Goal: Information Seeking & Learning: Find specific fact

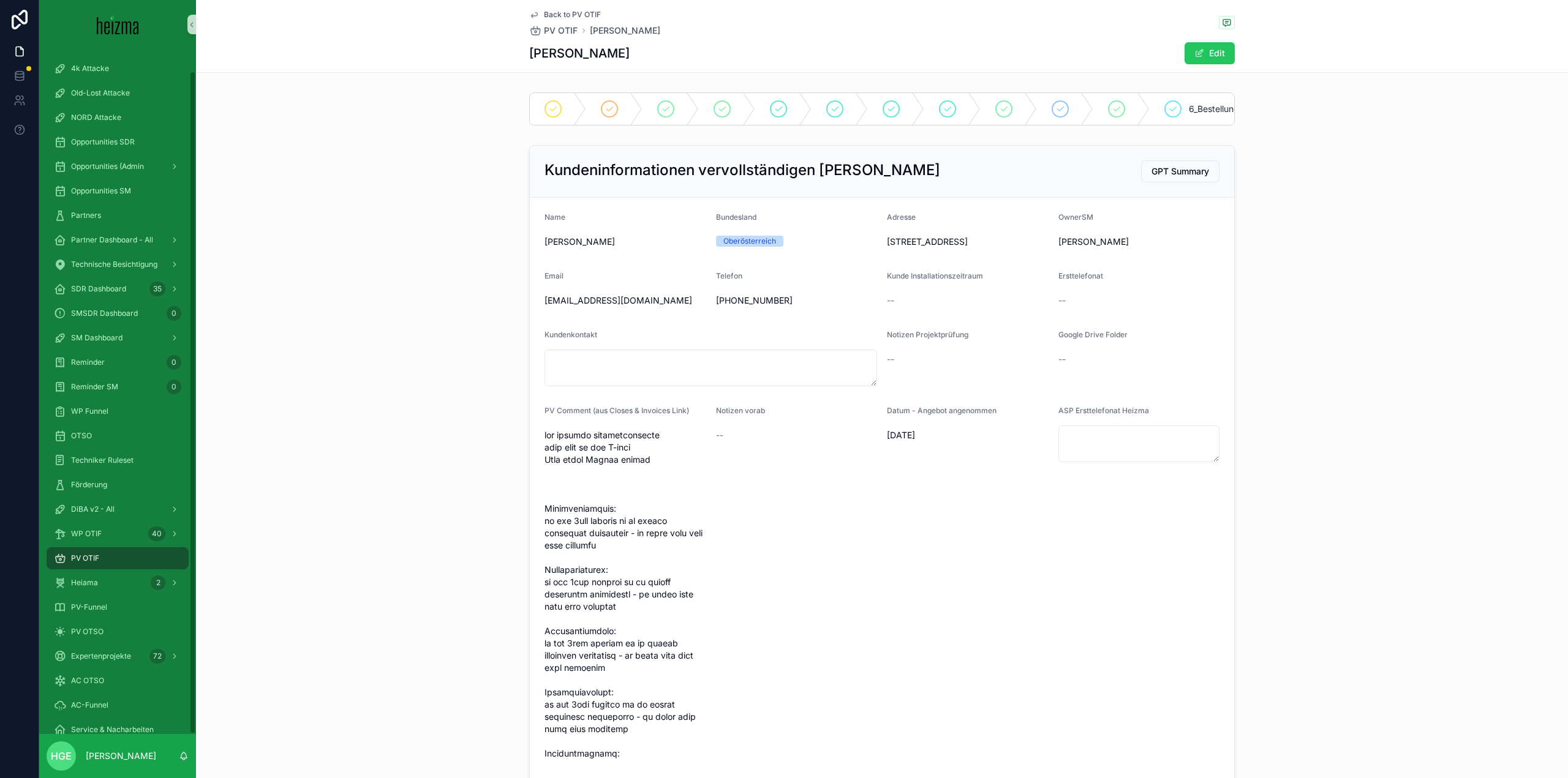
scroll to position [3879, 0]
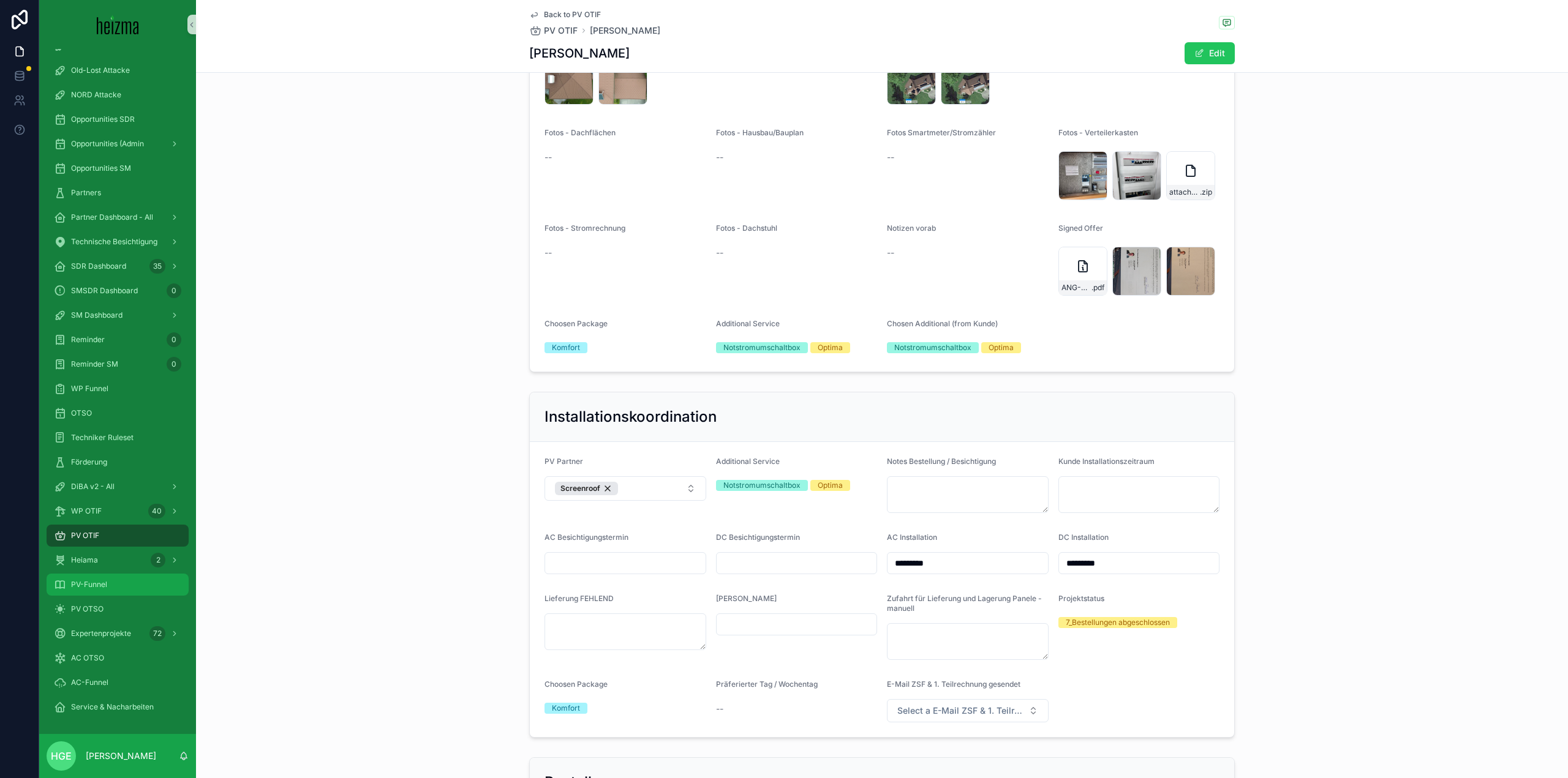
click at [135, 587] on div "PV-Funnel" at bounding box center [118, 585] width 127 height 20
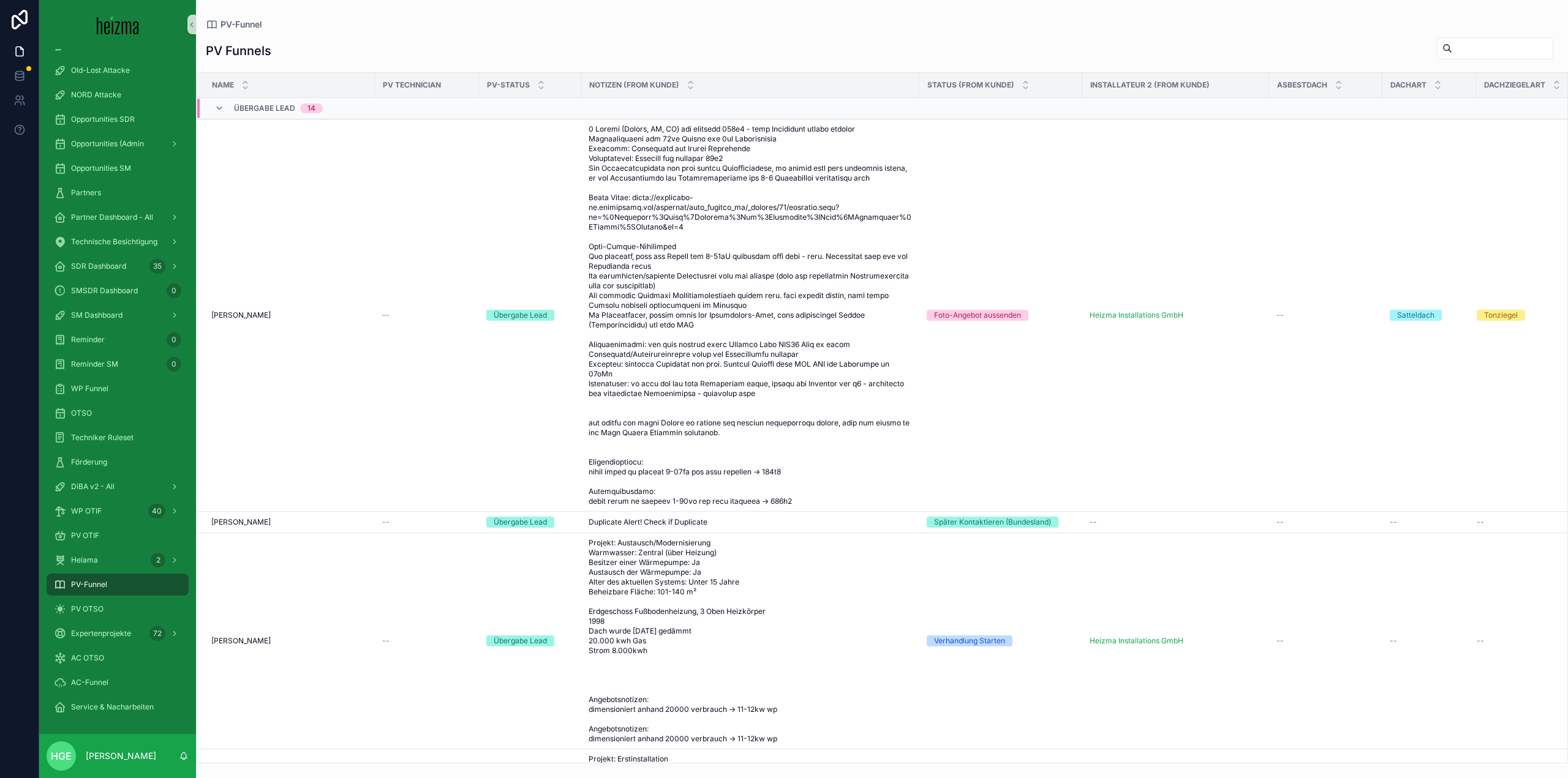
click at [1456, 45] on input "scrollable content" at bounding box center [1502, 49] width 100 height 17
type input "**********"
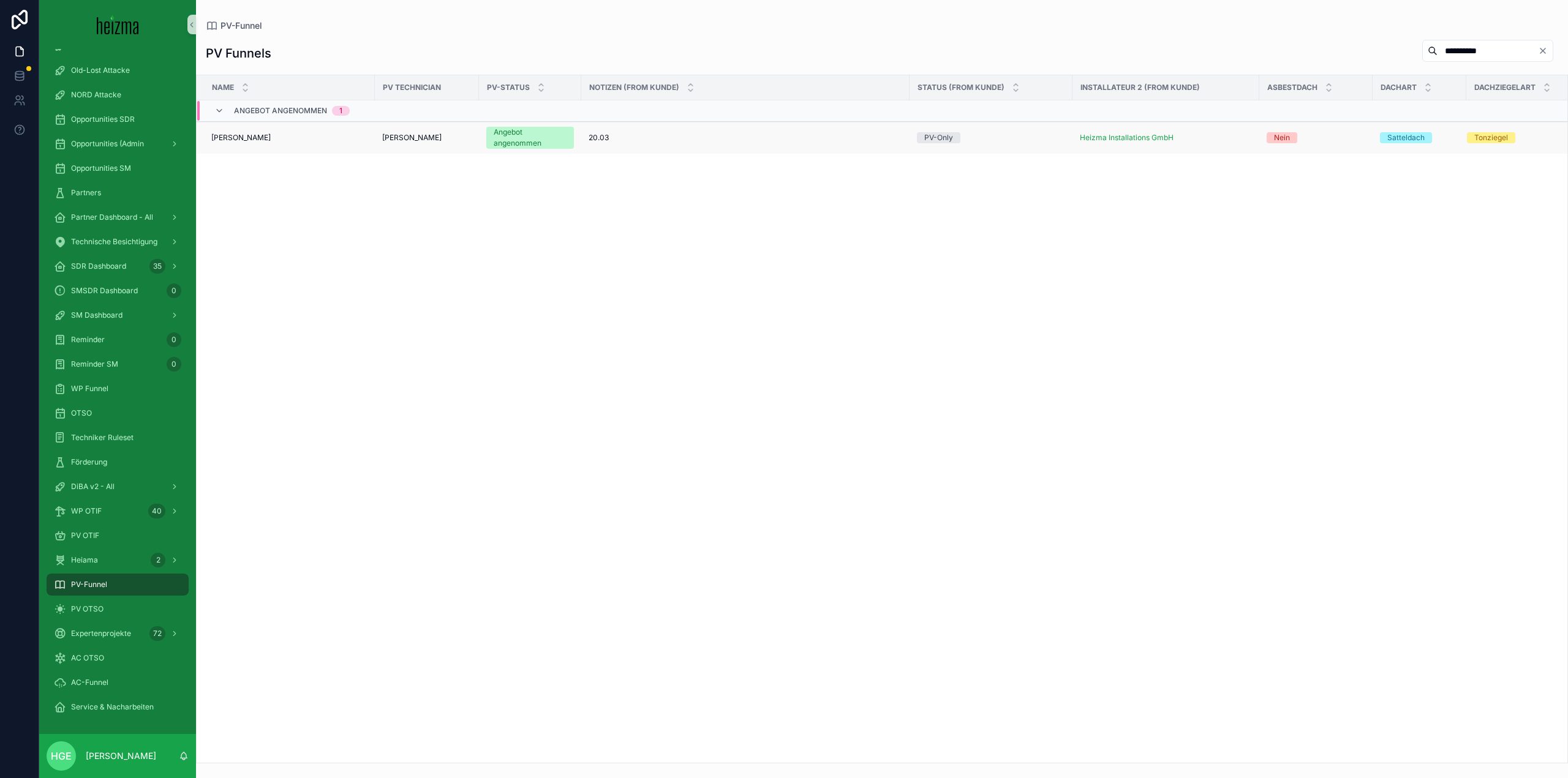
click at [265, 132] on td "[PERSON_NAME] [PERSON_NAME]" at bounding box center [285, 138] width 178 height 32
click at [263, 135] on span "[PERSON_NAME]" at bounding box center [241, 137] width 59 height 10
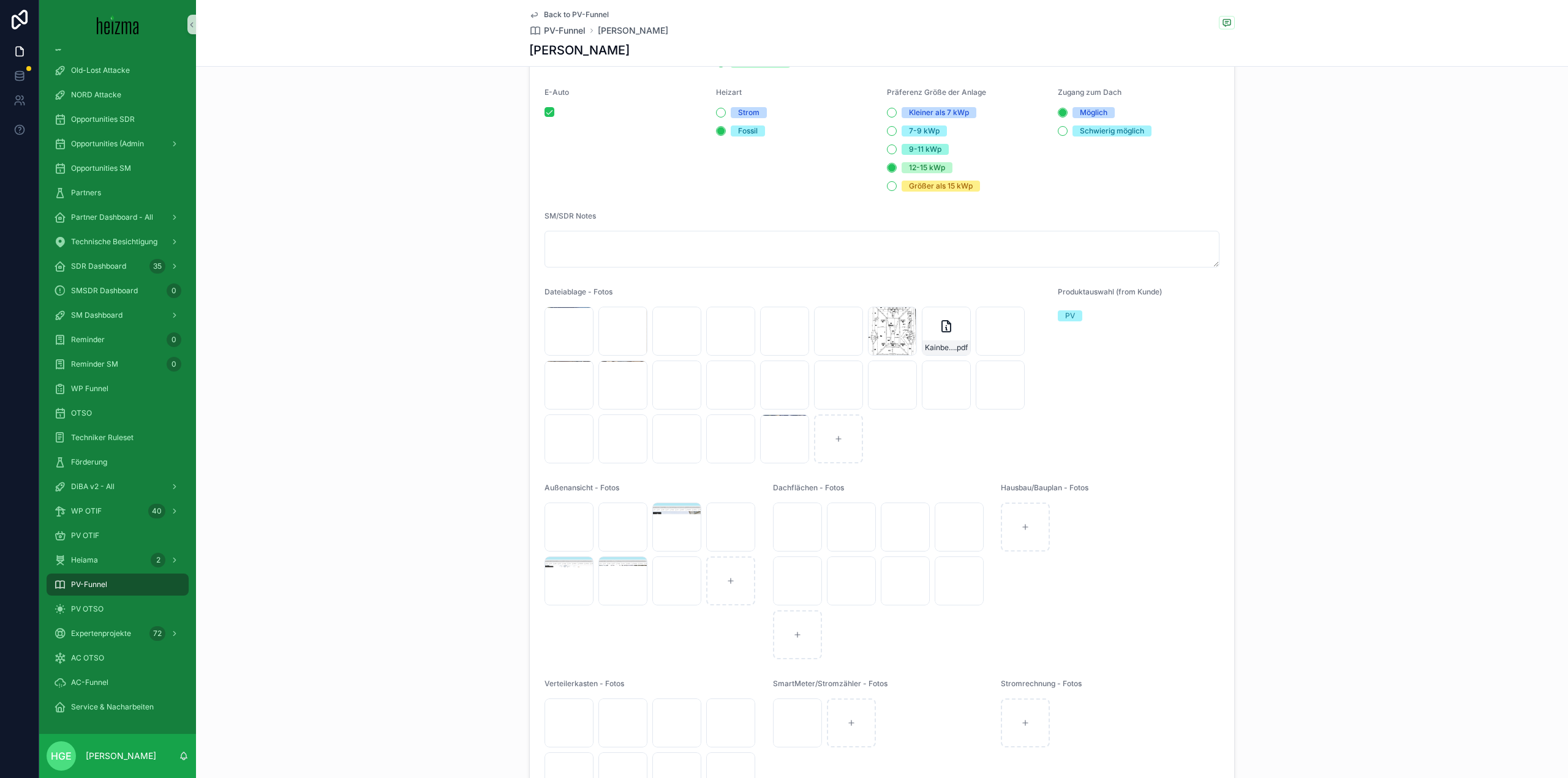
scroll to position [1653, 0]
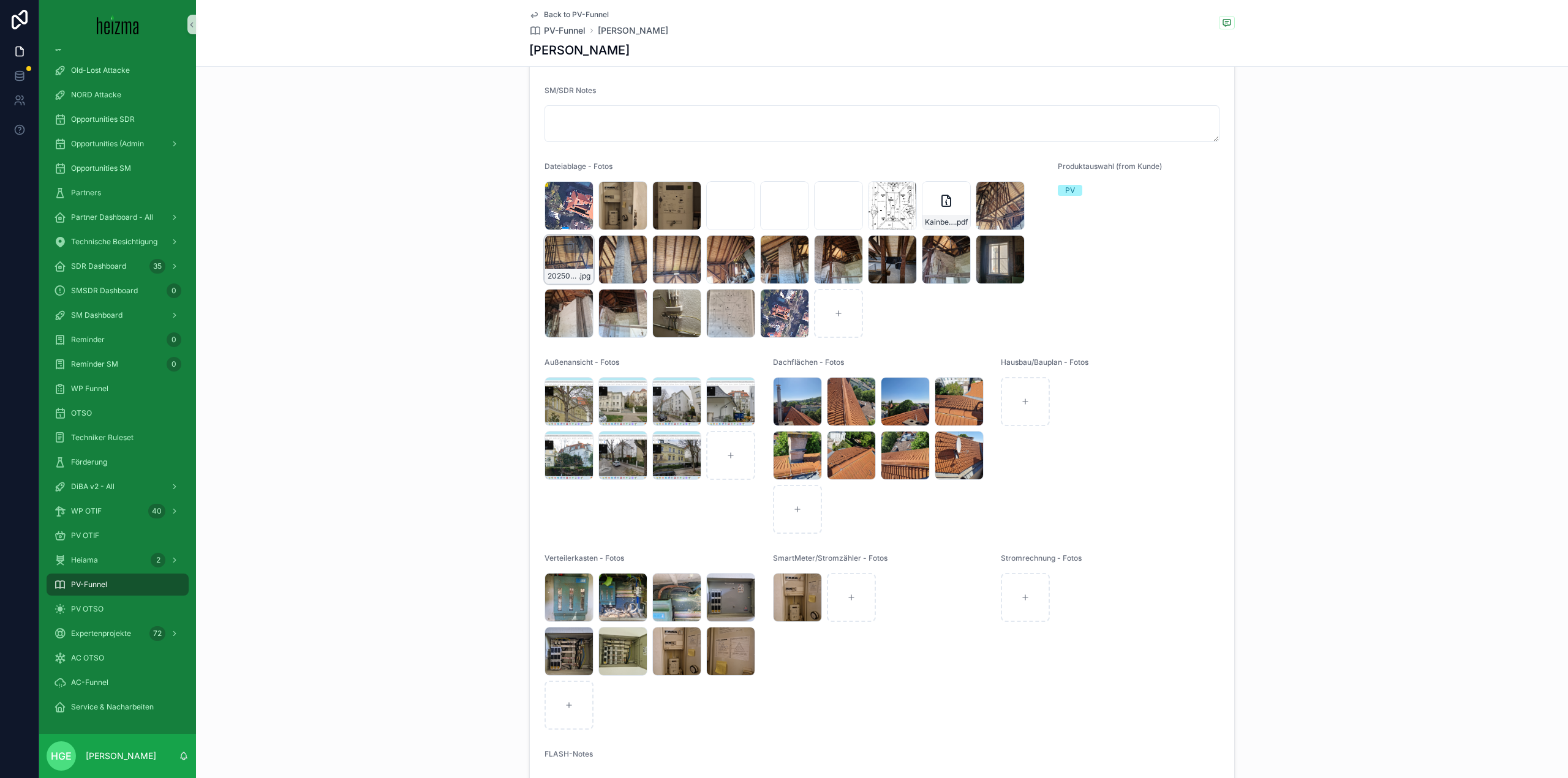
click at [563, 253] on div "scrollable content" at bounding box center [577, 246] width 27 height 14
click at [565, 270] on div "20250429_101117 .jpg" at bounding box center [569, 259] width 49 height 49
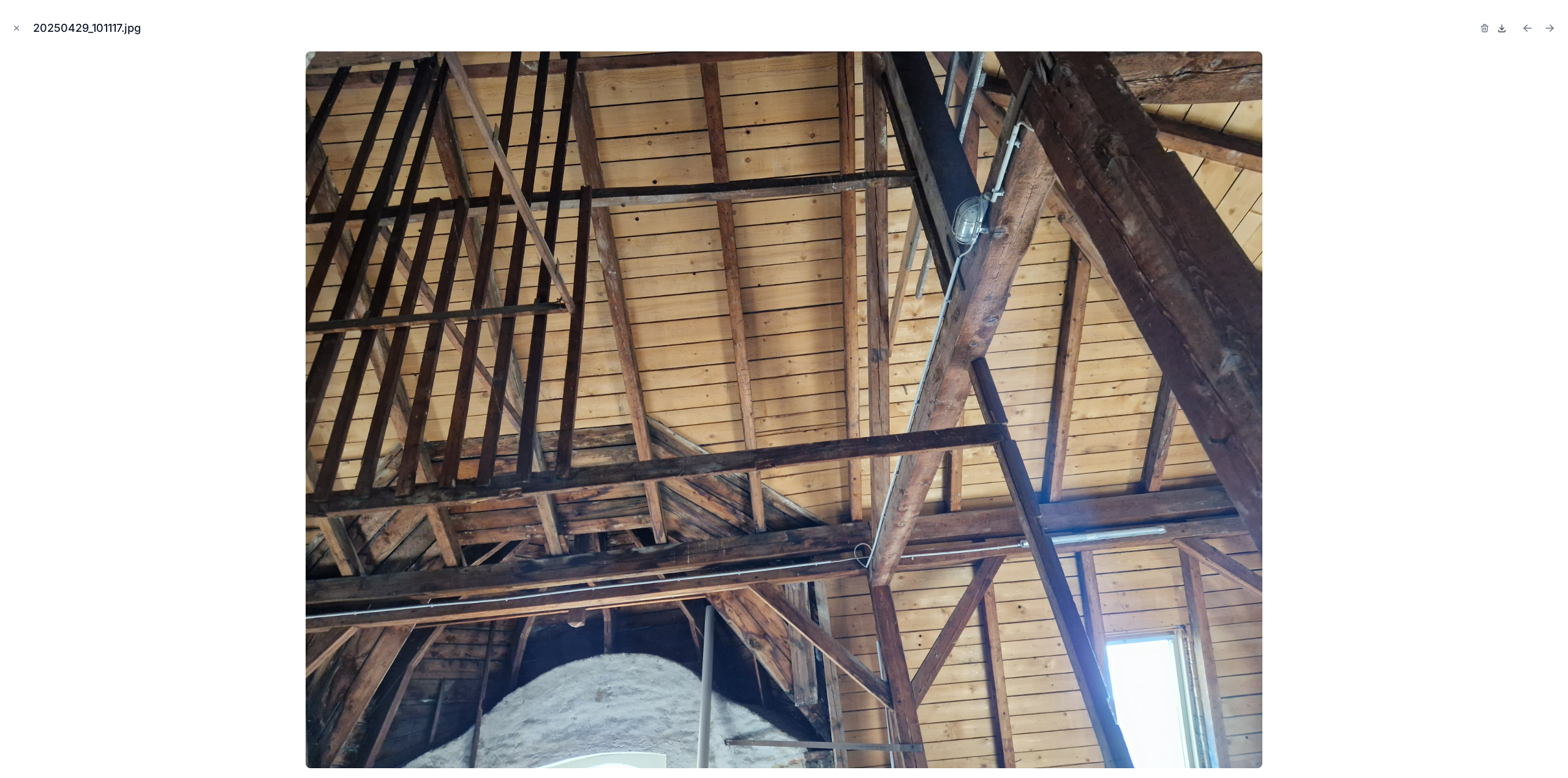
click at [1500, 28] on icon at bounding box center [1501, 28] width 10 height 10
click at [16, 31] on icon "Close modal" at bounding box center [16, 28] width 9 height 9
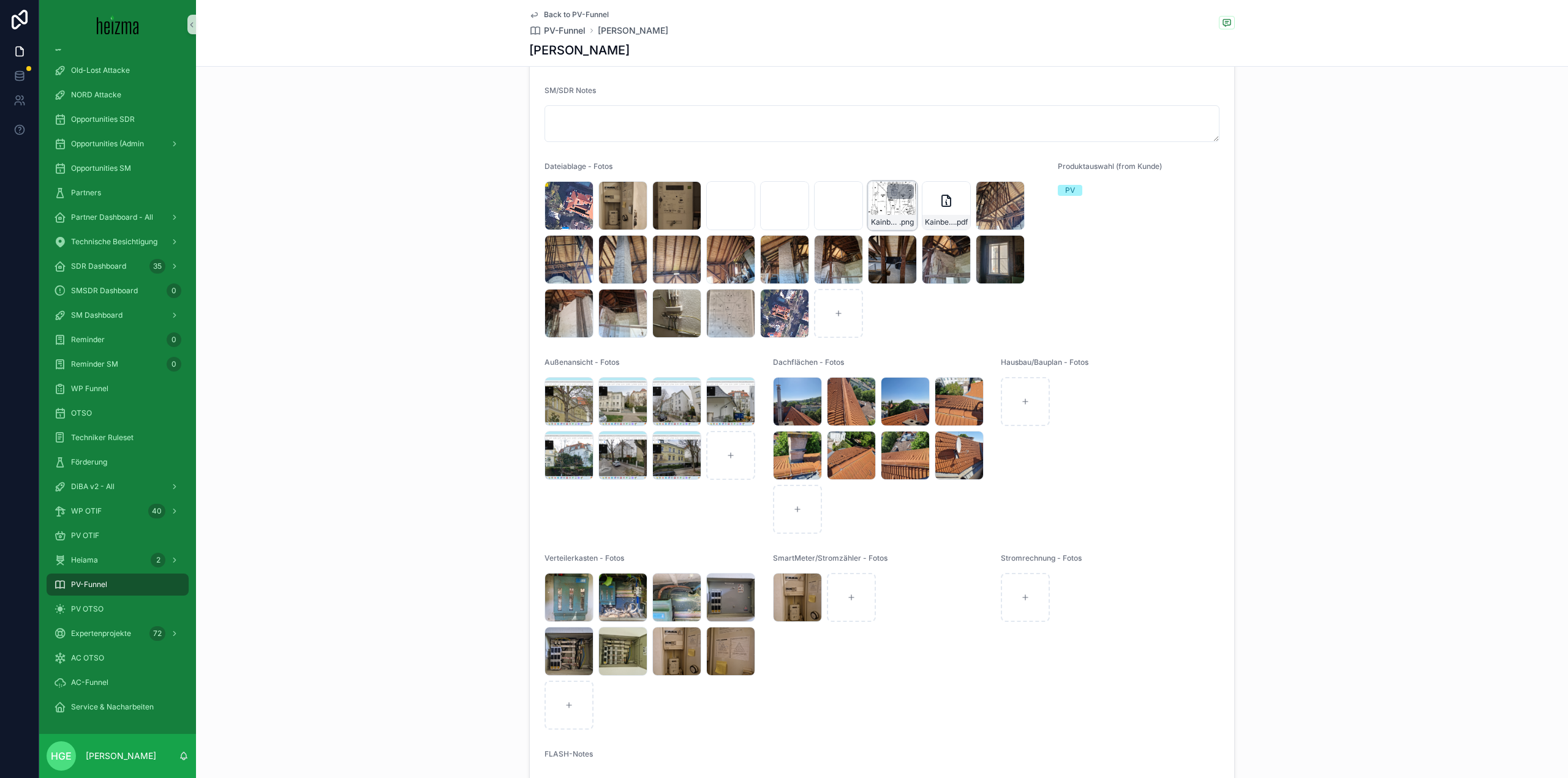
click at [886, 217] on div "Kainberger-[STREET_ADDRESS]-[GEOGRAPHIC_DATA] .png" at bounding box center [892, 205] width 49 height 49
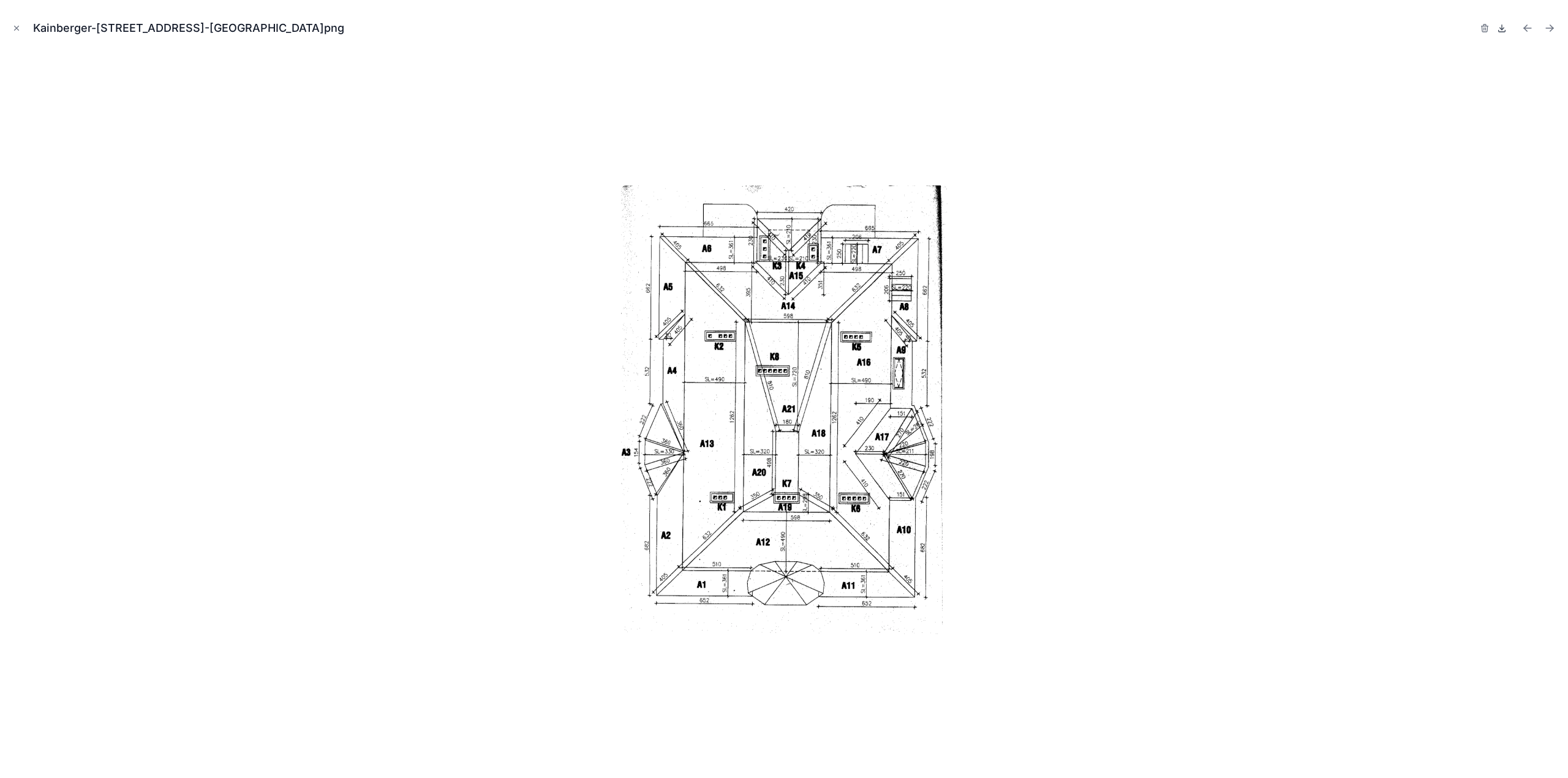
click at [1505, 30] on icon at bounding box center [1501, 28] width 10 height 10
click at [12, 23] on button "Close modal" at bounding box center [16, 28] width 14 height 14
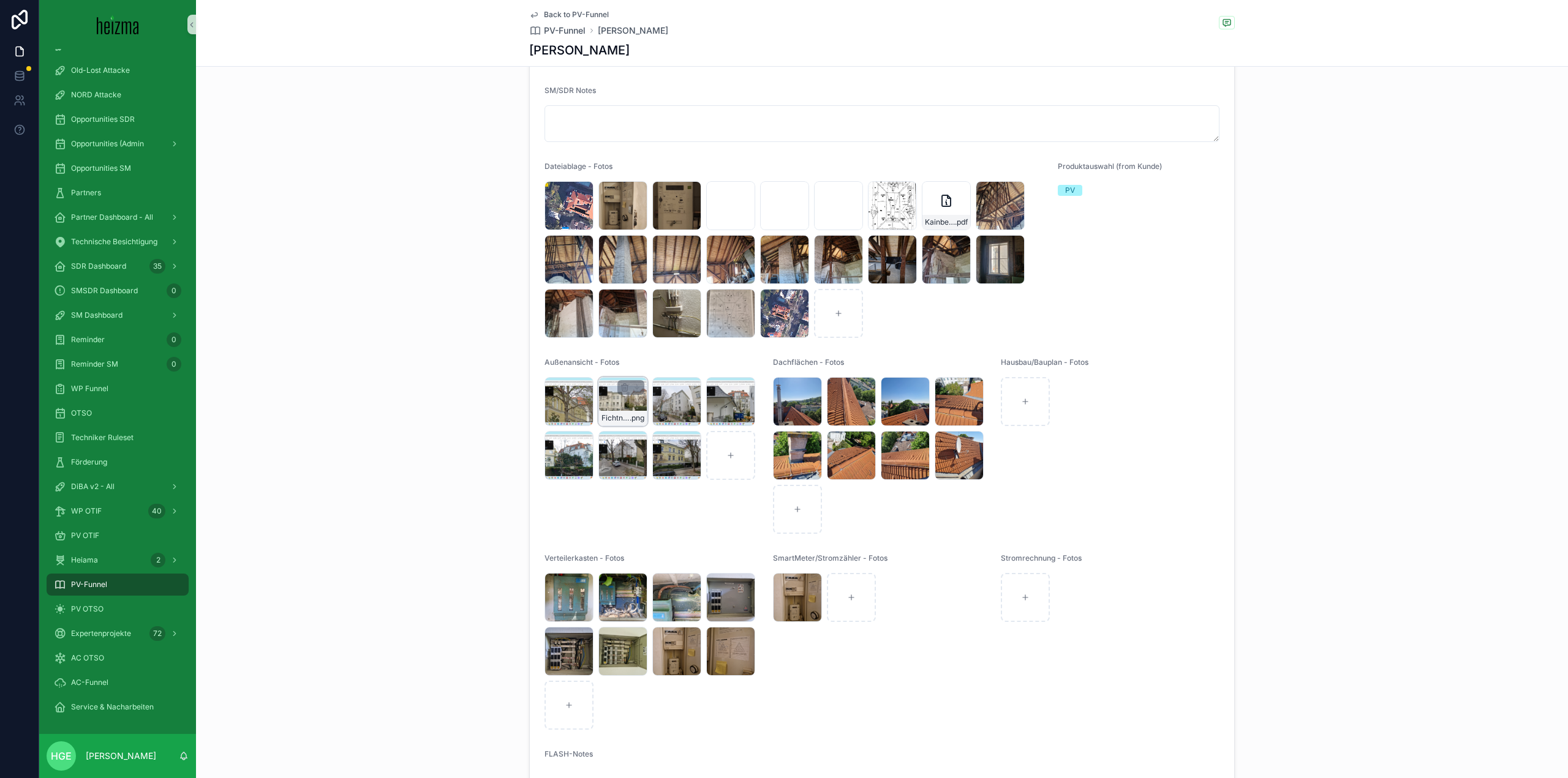
click at [623, 413] on div "Fichtnergasse-7-Bild-6 .png" at bounding box center [622, 402] width 49 height 49
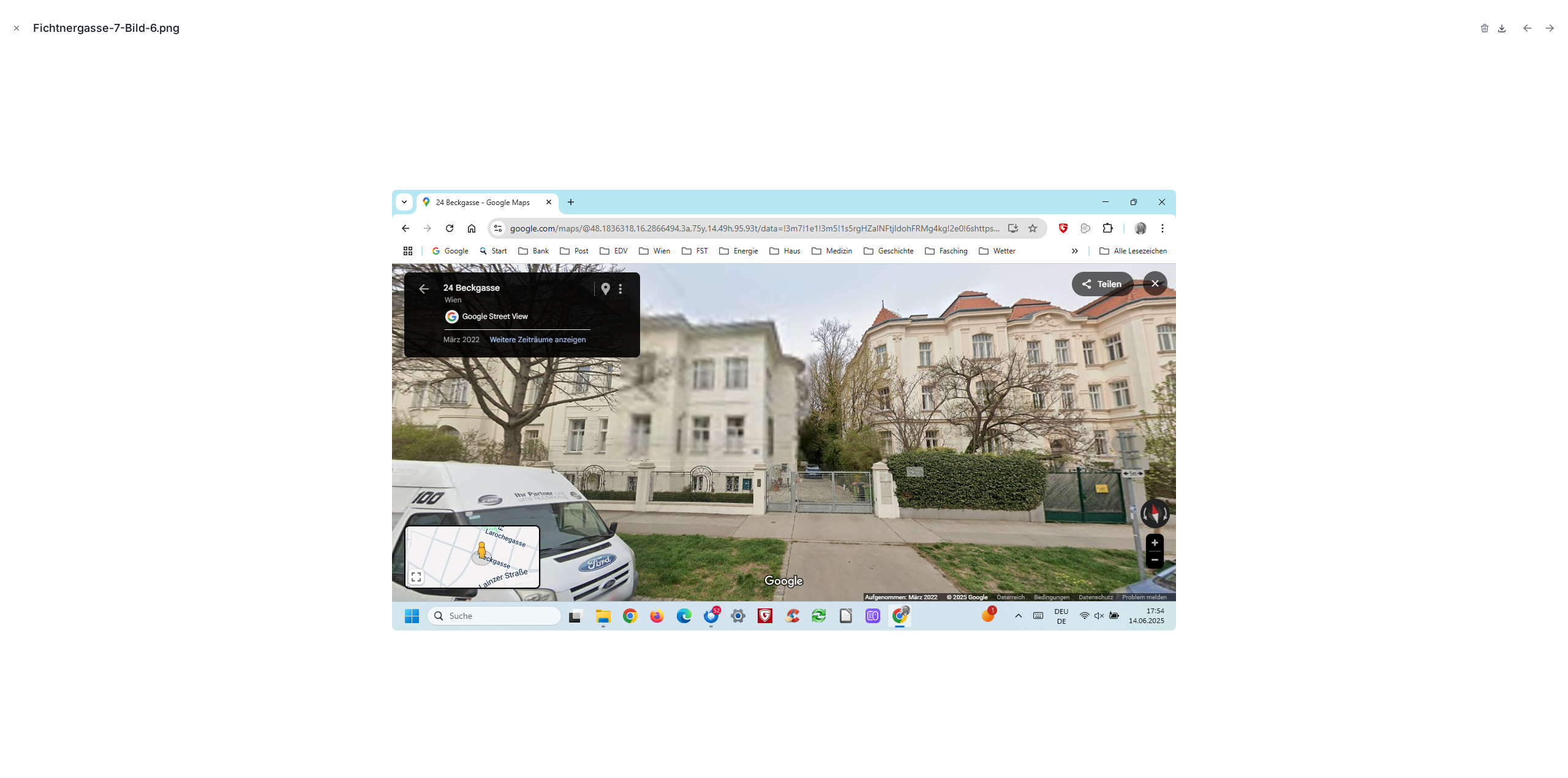
click at [1506, 28] on icon at bounding box center [1501, 28] width 10 height 10
drag, startPoint x: 18, startPoint y: 31, endPoint x: 671, endPoint y: 300, distance: 706.2
click at [18, 31] on icon "Close modal" at bounding box center [16, 28] width 9 height 9
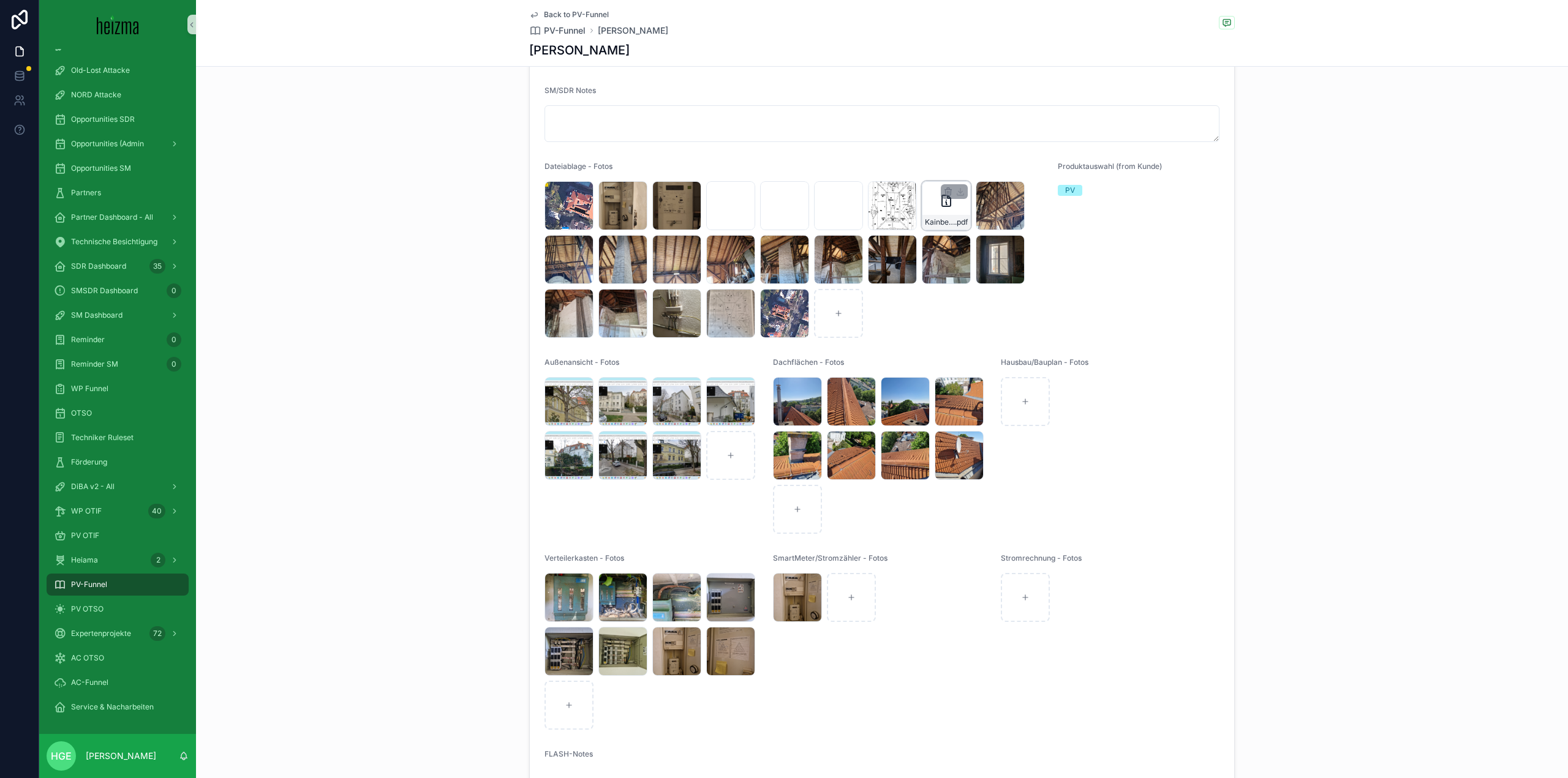
click at [940, 219] on div "Kainberger-Fichtnergasse-7-1130-[GEOGRAPHIC_DATA]-[GEOGRAPHIC_DATA] .pdf" at bounding box center [946, 205] width 49 height 49
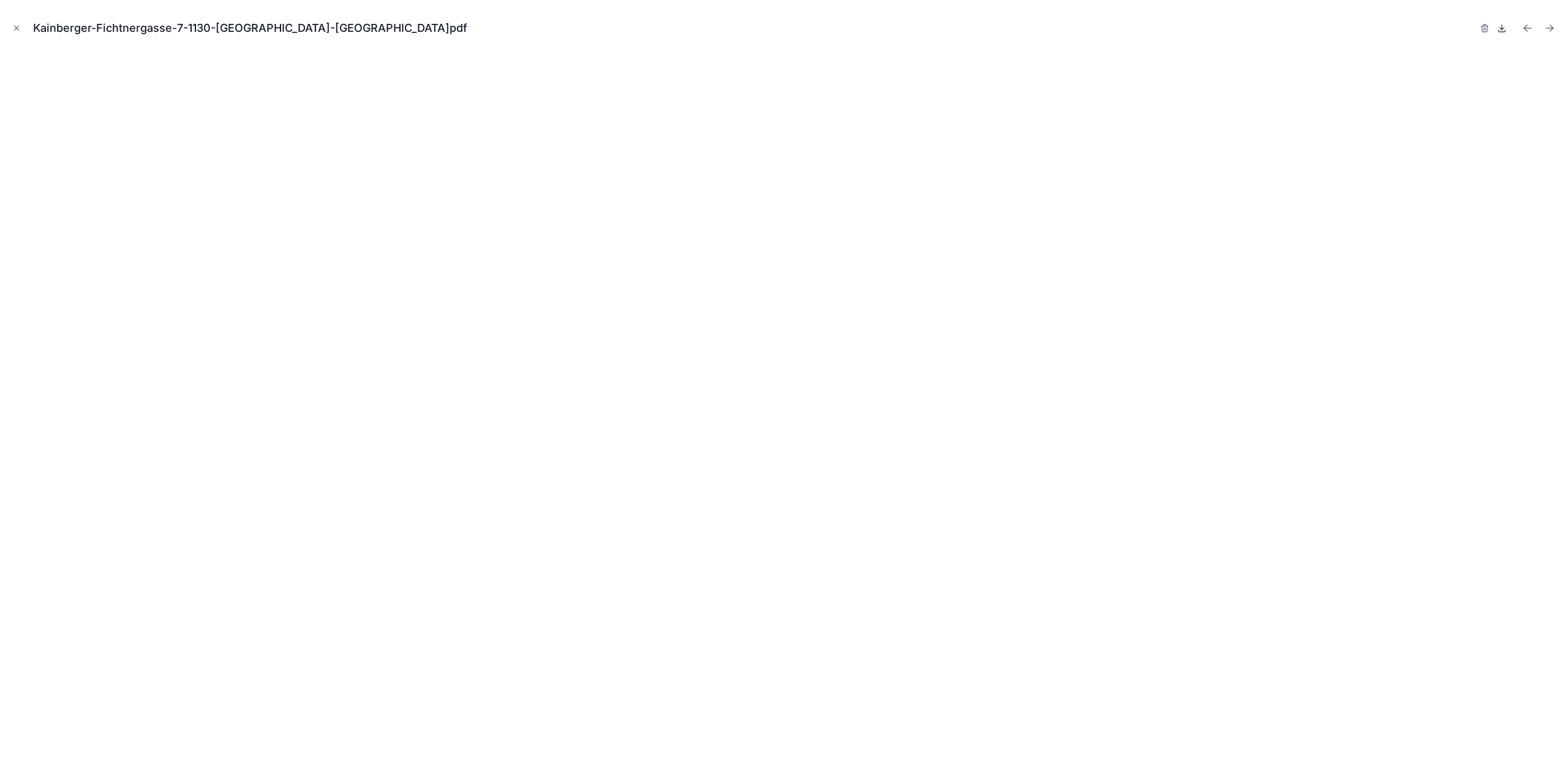
click at [1500, 26] on icon at bounding box center [1501, 28] width 10 height 10
click at [18, 31] on icon "Close modal" at bounding box center [16, 28] width 9 height 9
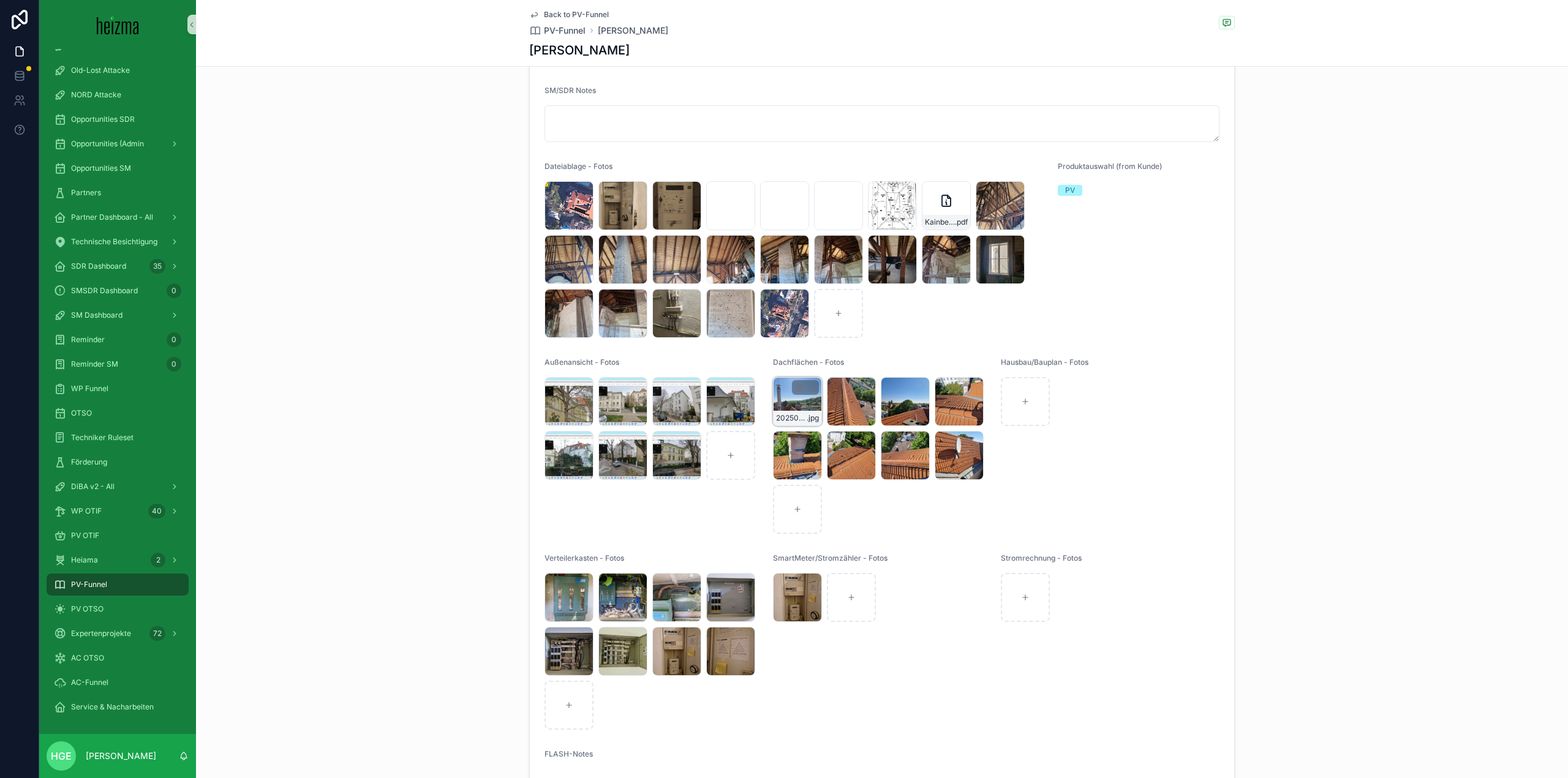
click at [784, 417] on div "20250429_101836 .jpg" at bounding box center [797, 402] width 49 height 49
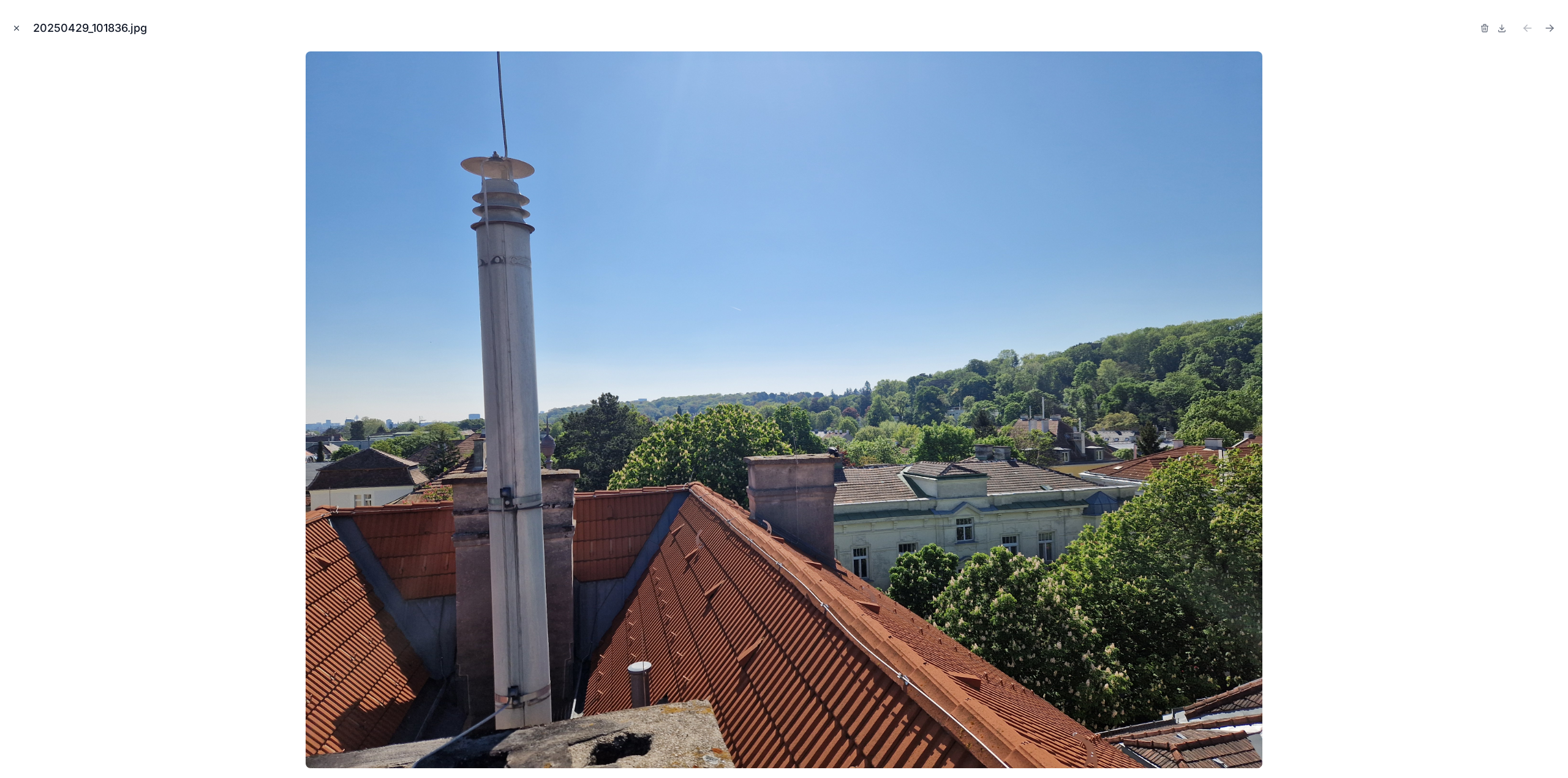
click at [18, 31] on icon "Close modal" at bounding box center [16, 28] width 9 height 9
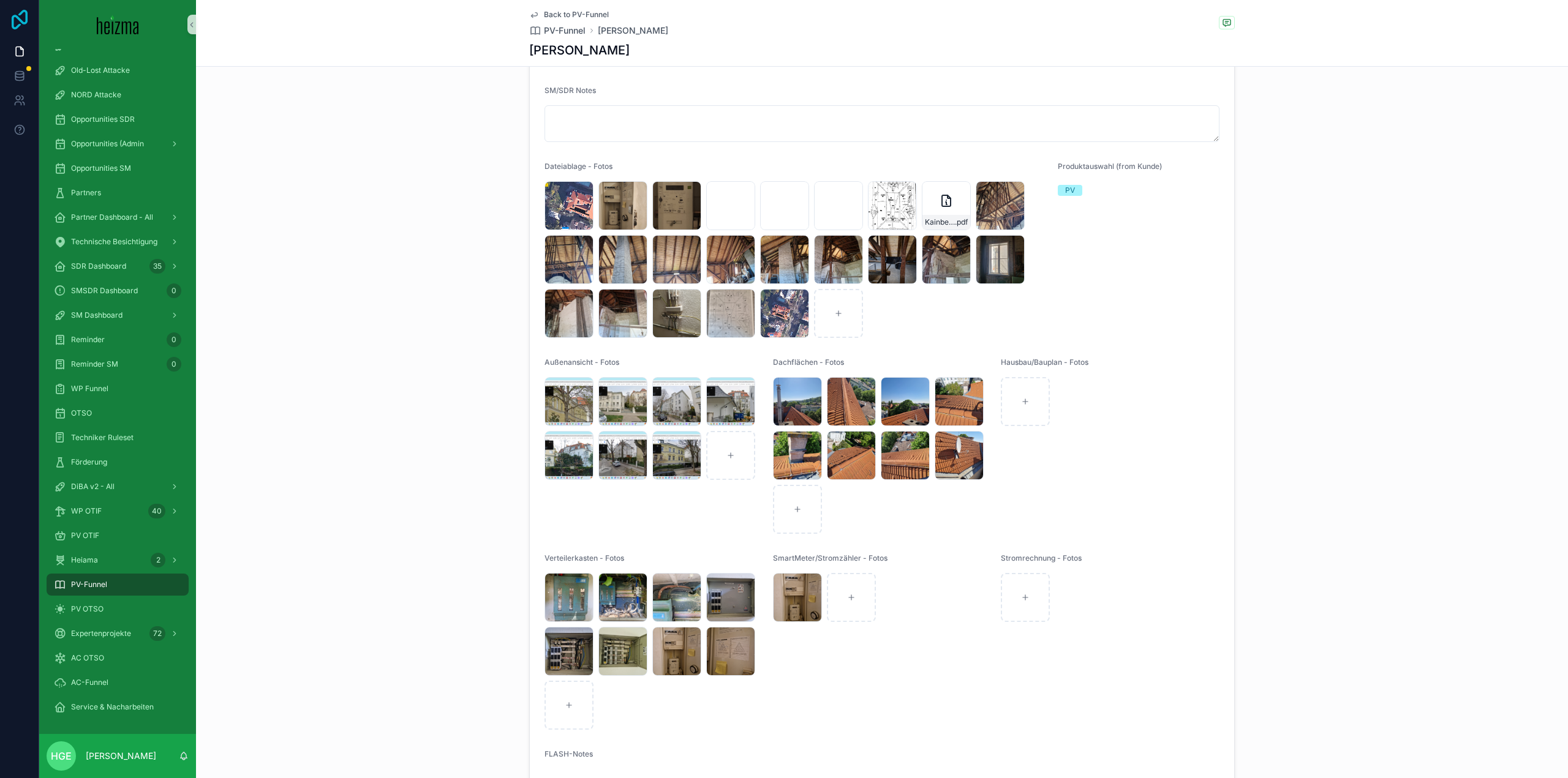
click at [16, 28] on icon at bounding box center [20, 20] width 16 height 20
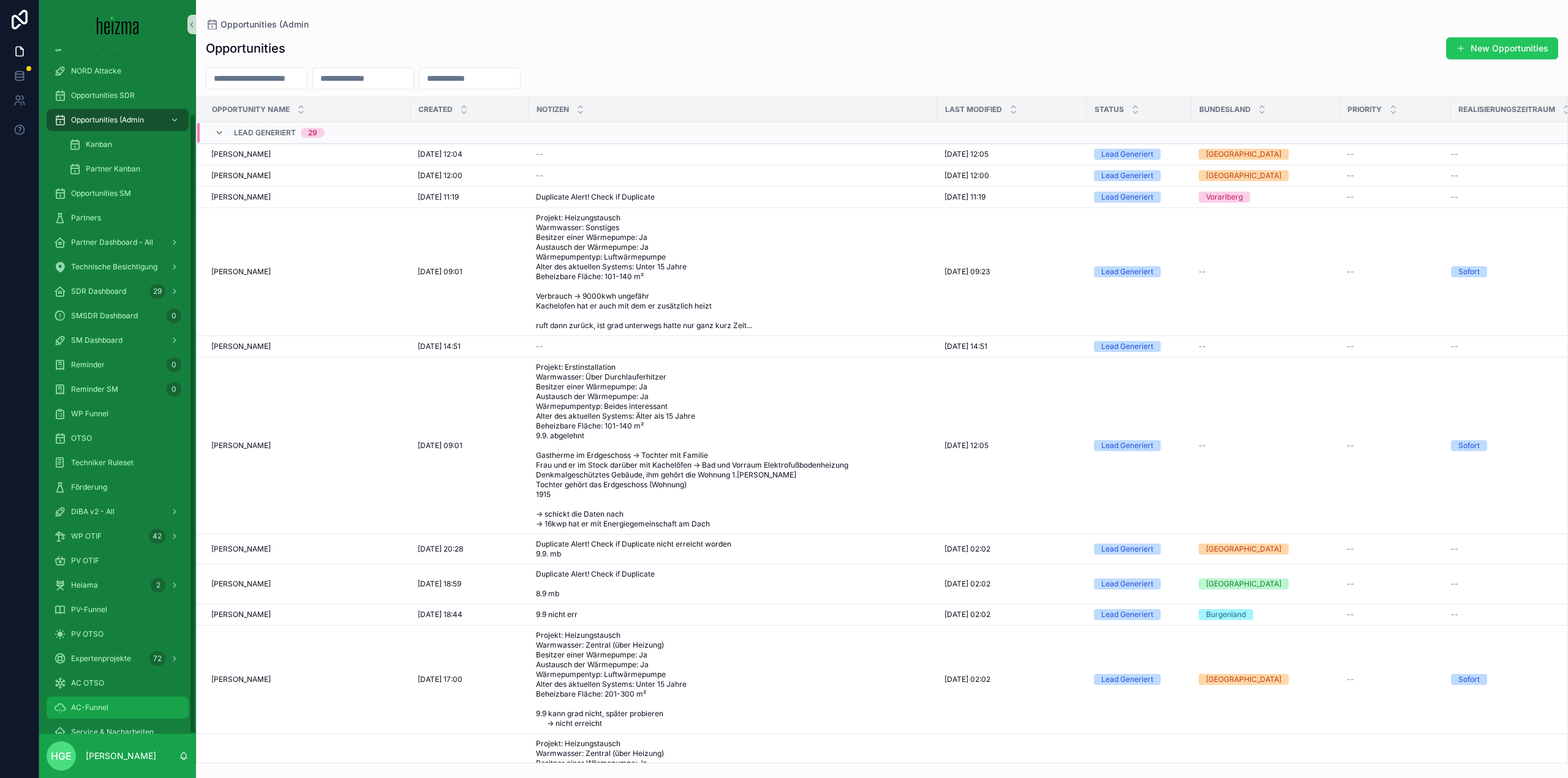
scroll to position [72, 0]
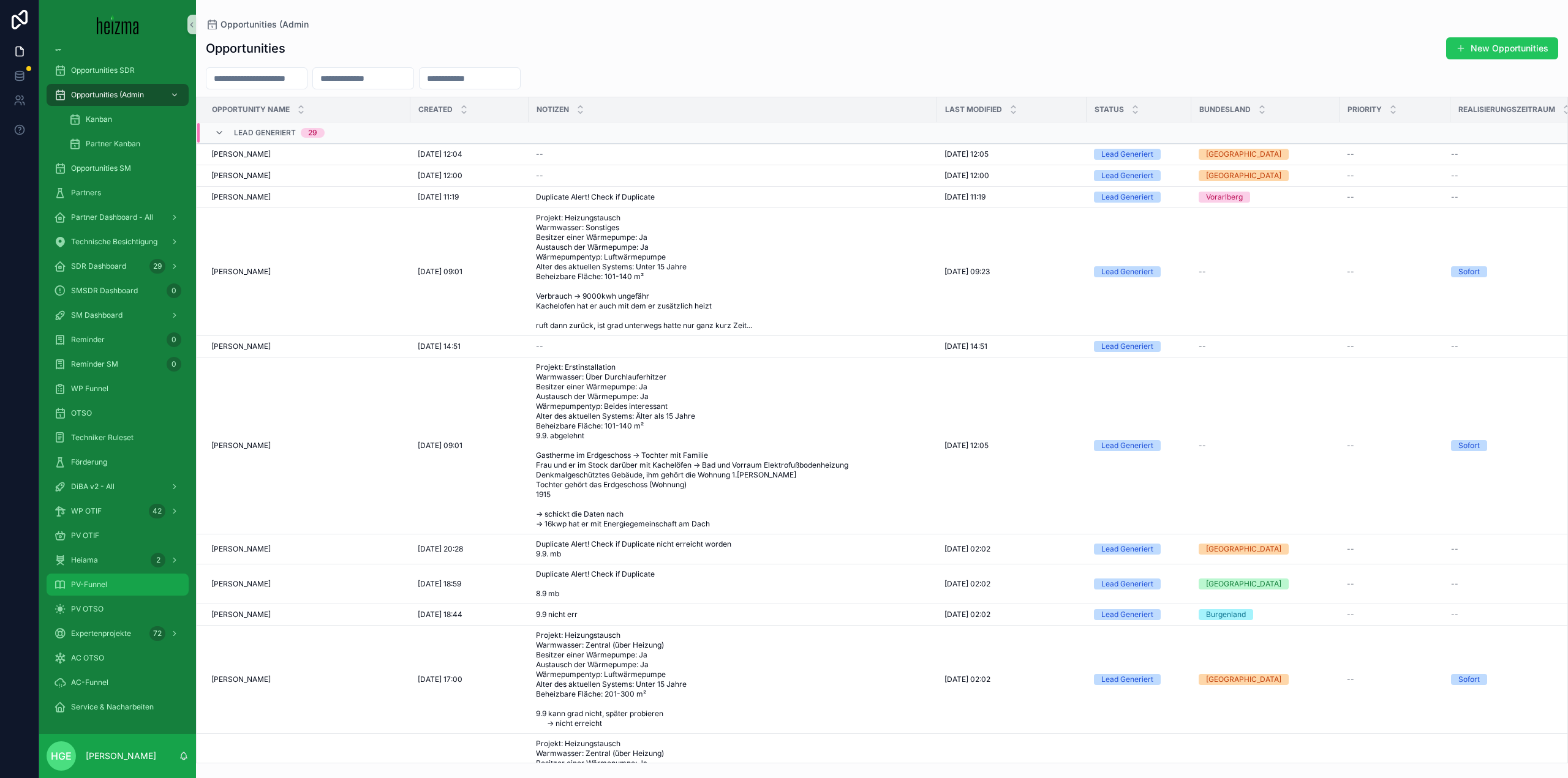
click at [121, 594] on div "PV-Funnel" at bounding box center [118, 585] width 127 height 20
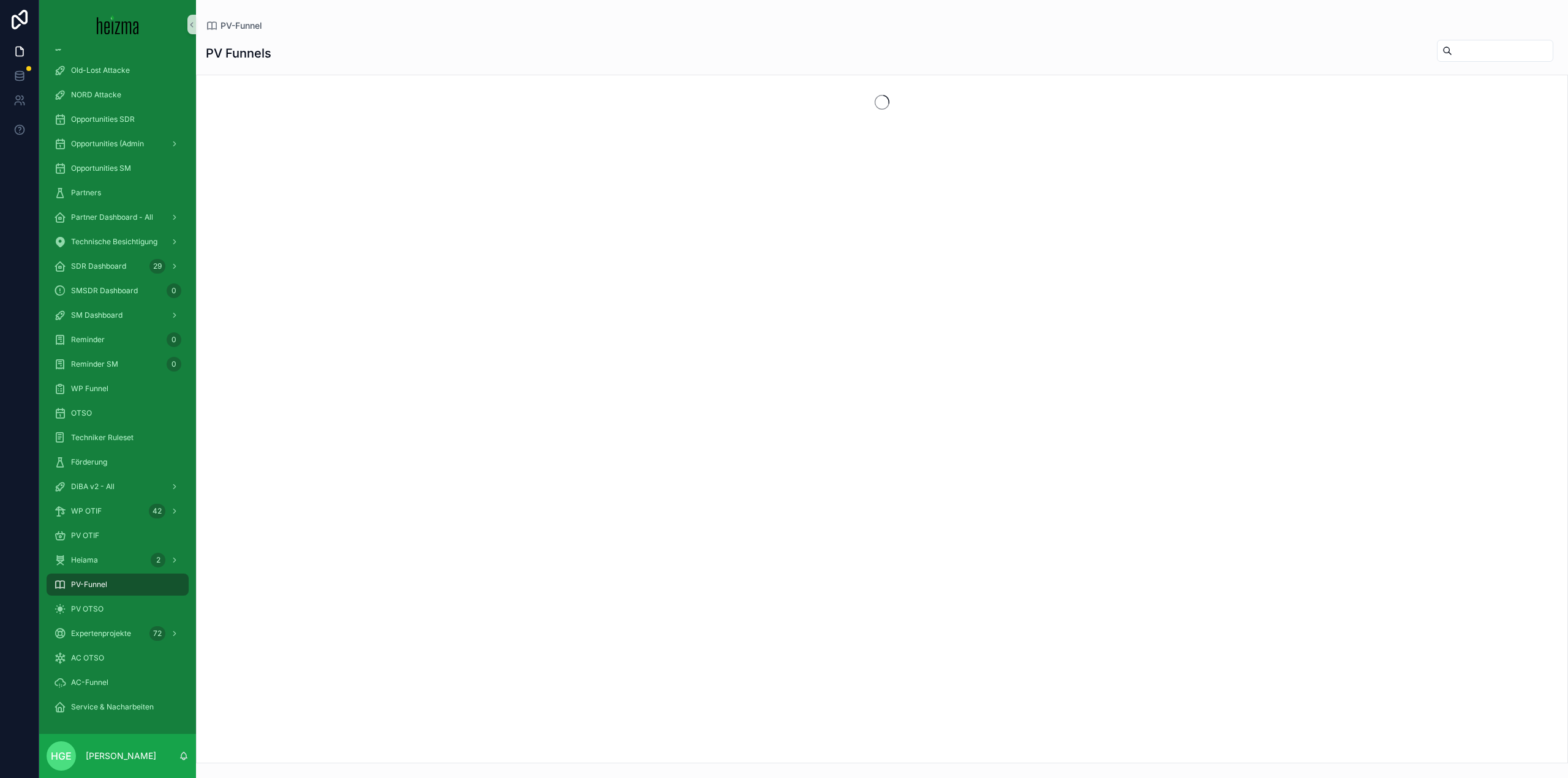
click at [1438, 64] on div "PV Funnels" at bounding box center [881, 53] width 1352 height 28
click at [1452, 58] on input "scrollable content" at bounding box center [1502, 51] width 100 height 17
type input "**********"
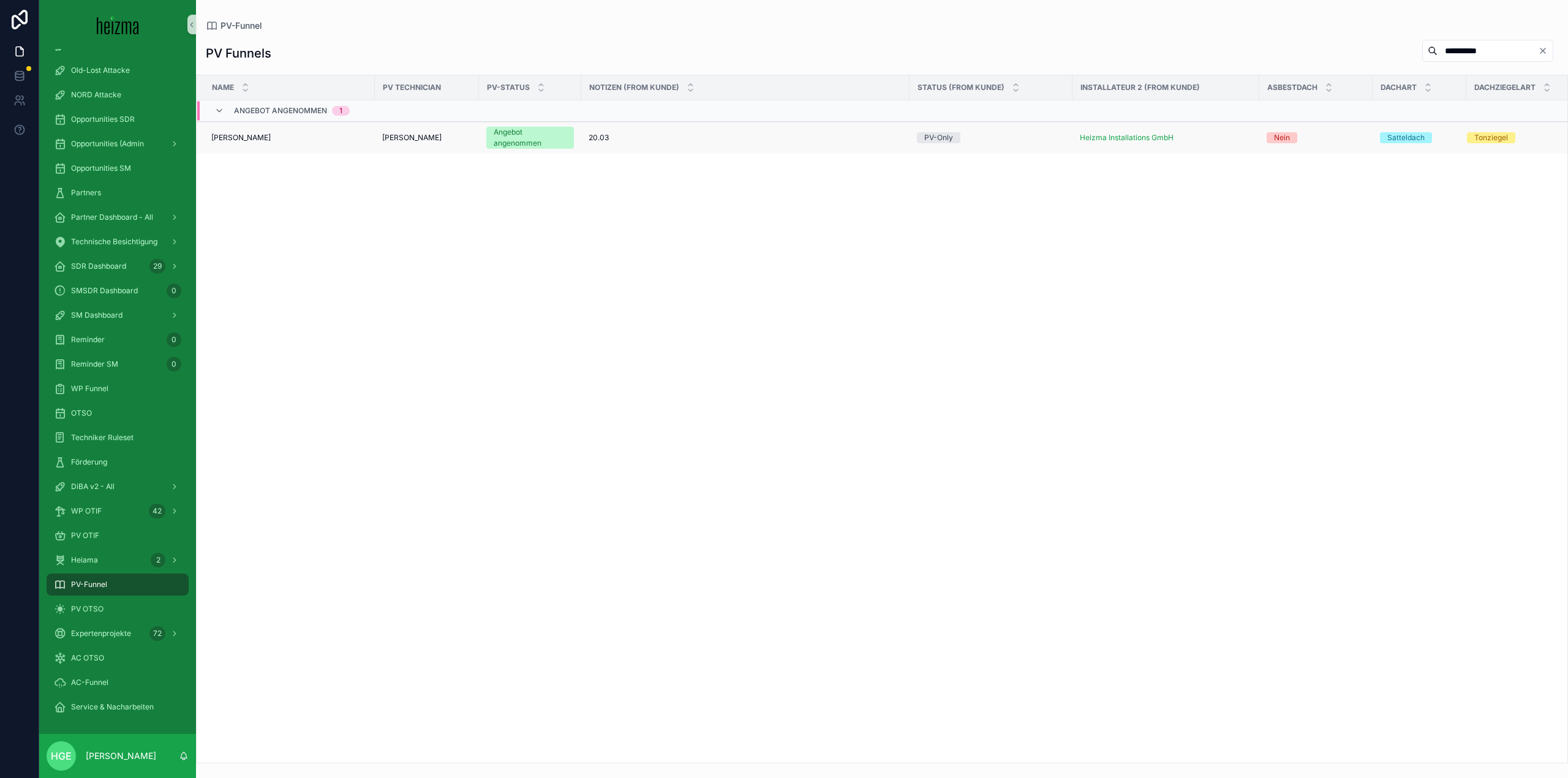
click at [264, 140] on span "[PERSON_NAME]" at bounding box center [241, 137] width 59 height 10
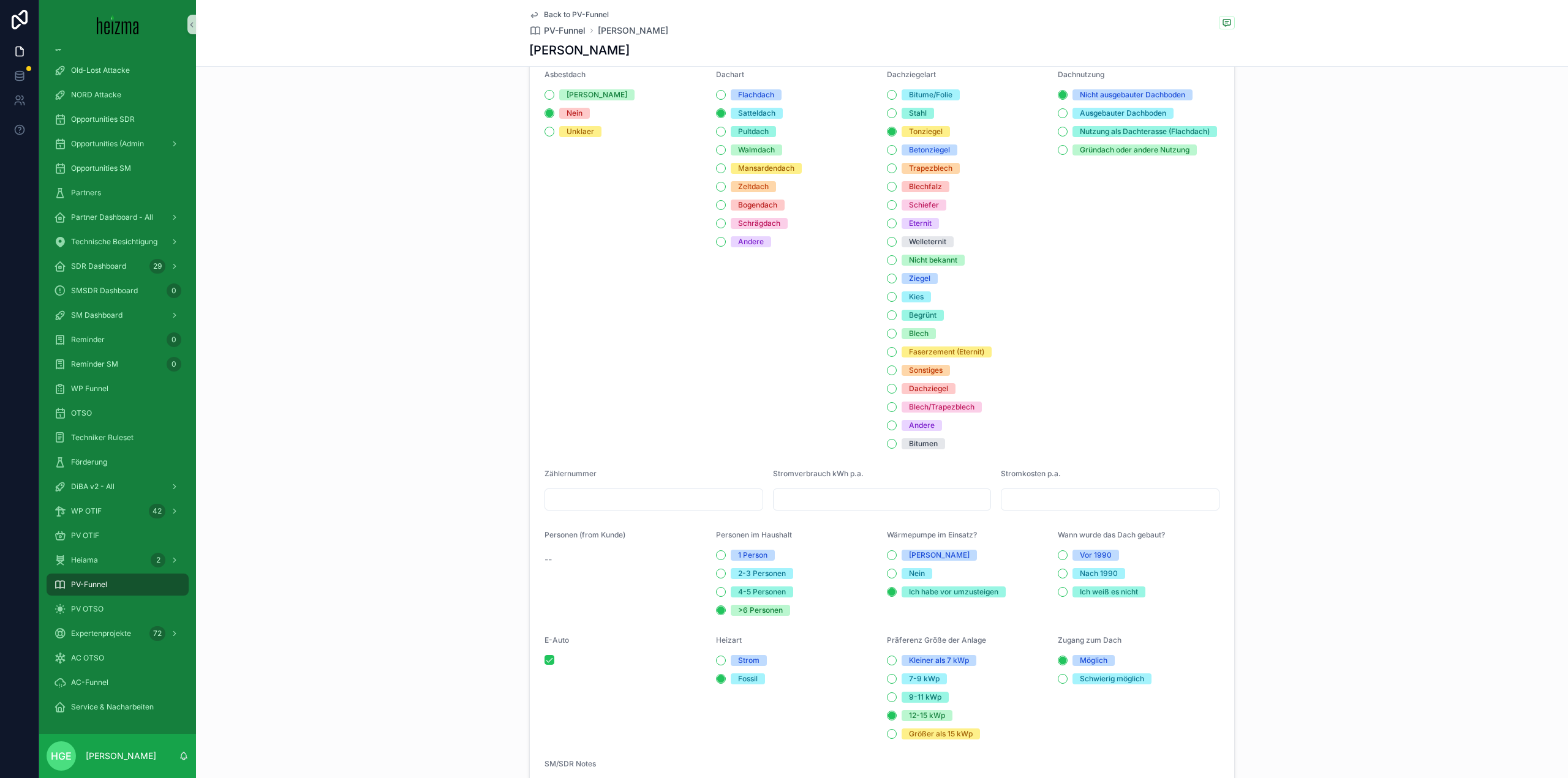
scroll to position [1653, 0]
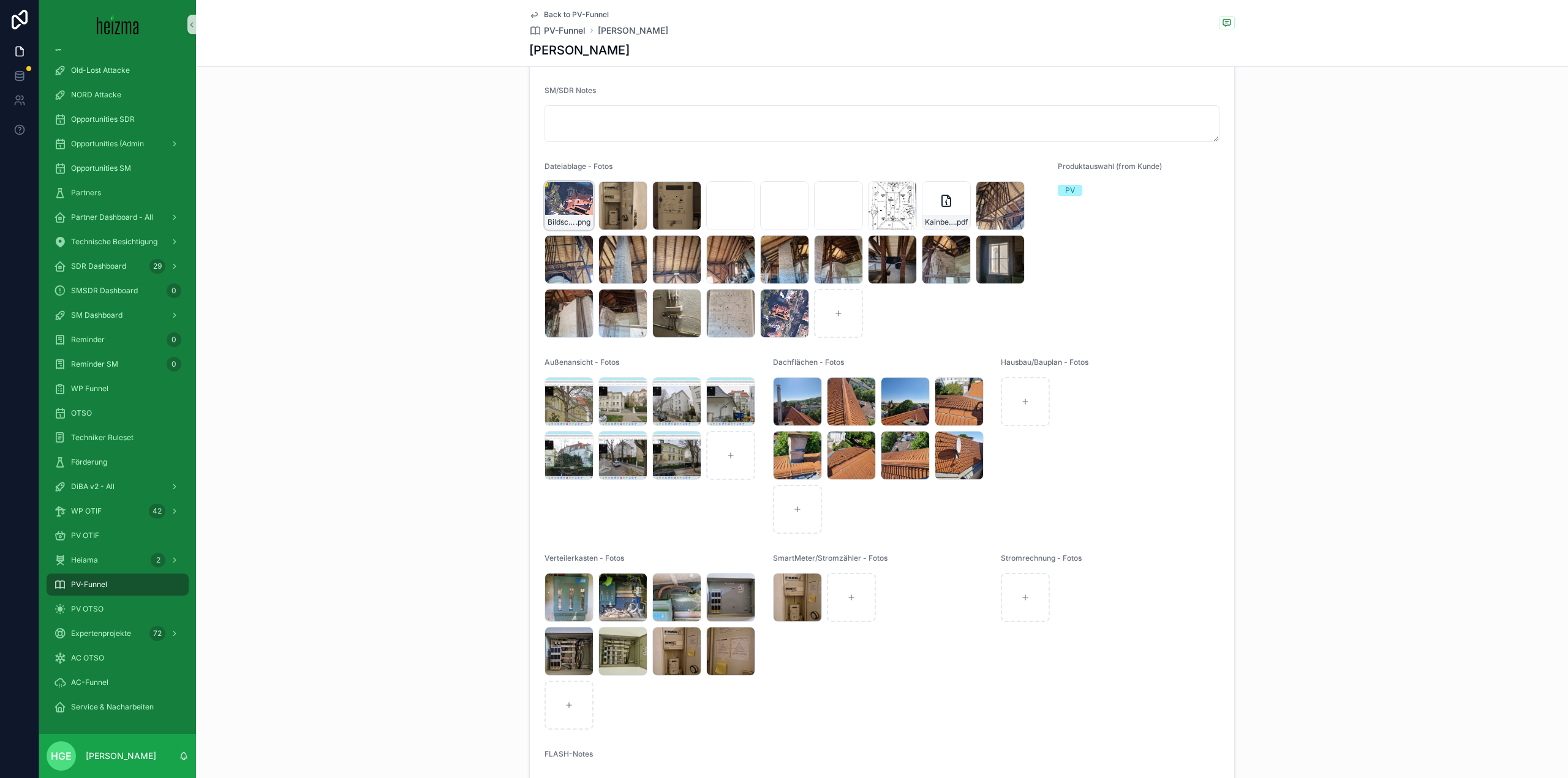
click at [554, 213] on div "Bildschirmfoto-2025-03-24-um-10.14.29 .png" at bounding box center [569, 205] width 49 height 49
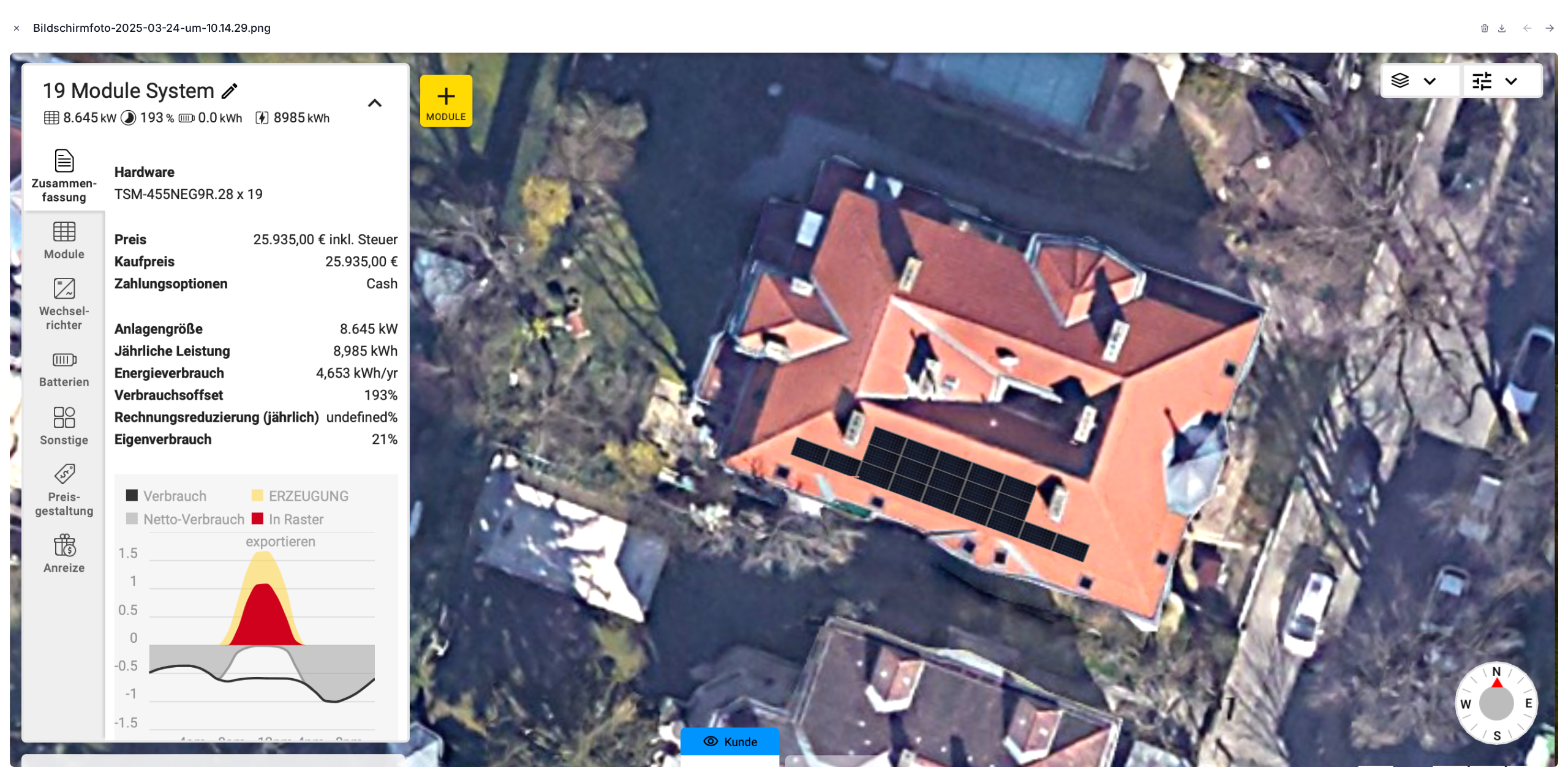
click at [17, 30] on icon "Close modal" at bounding box center [16, 28] width 9 height 9
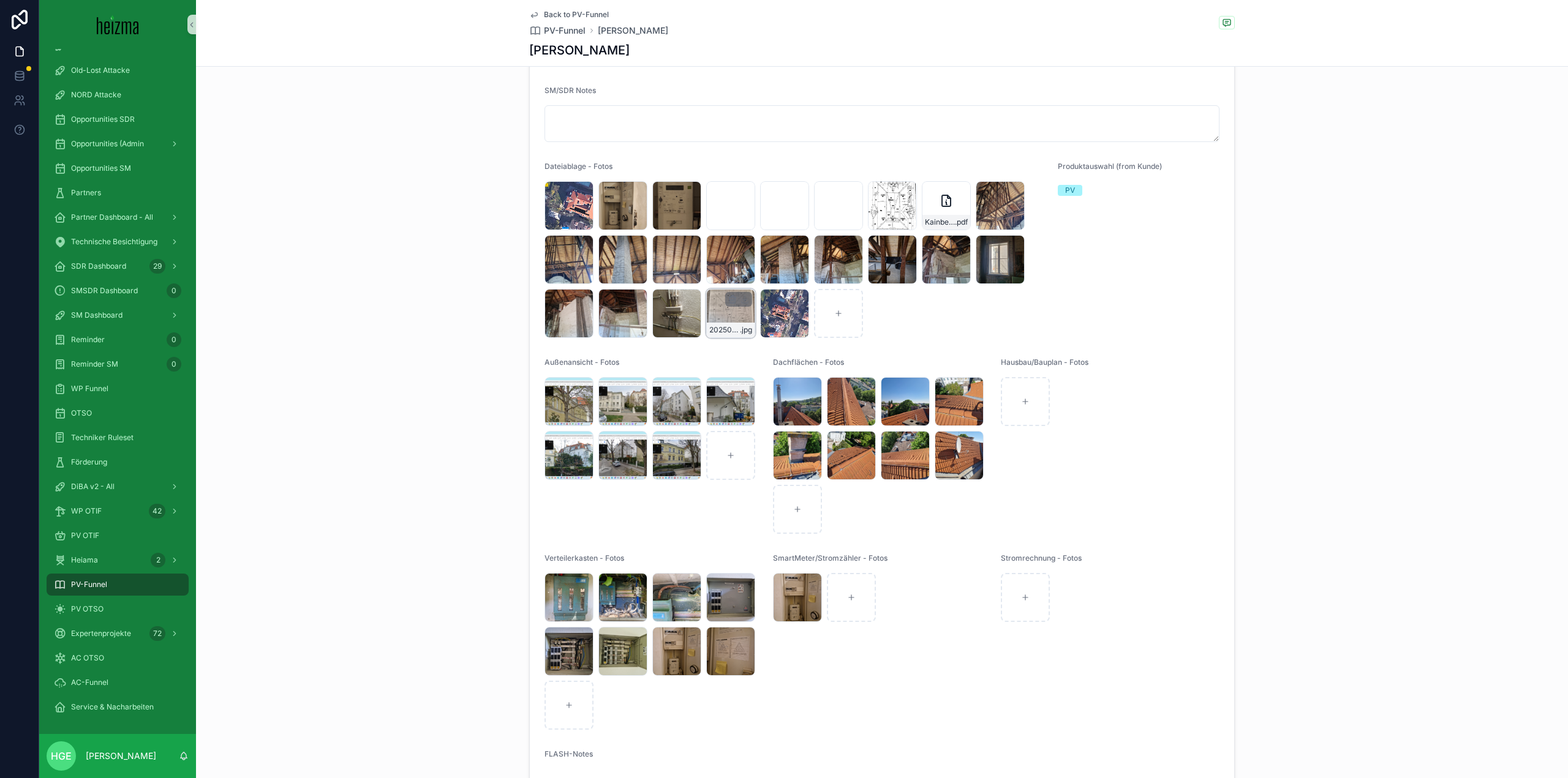
click at [722, 329] on div "20250429_171926 .jpg" at bounding box center [730, 313] width 49 height 49
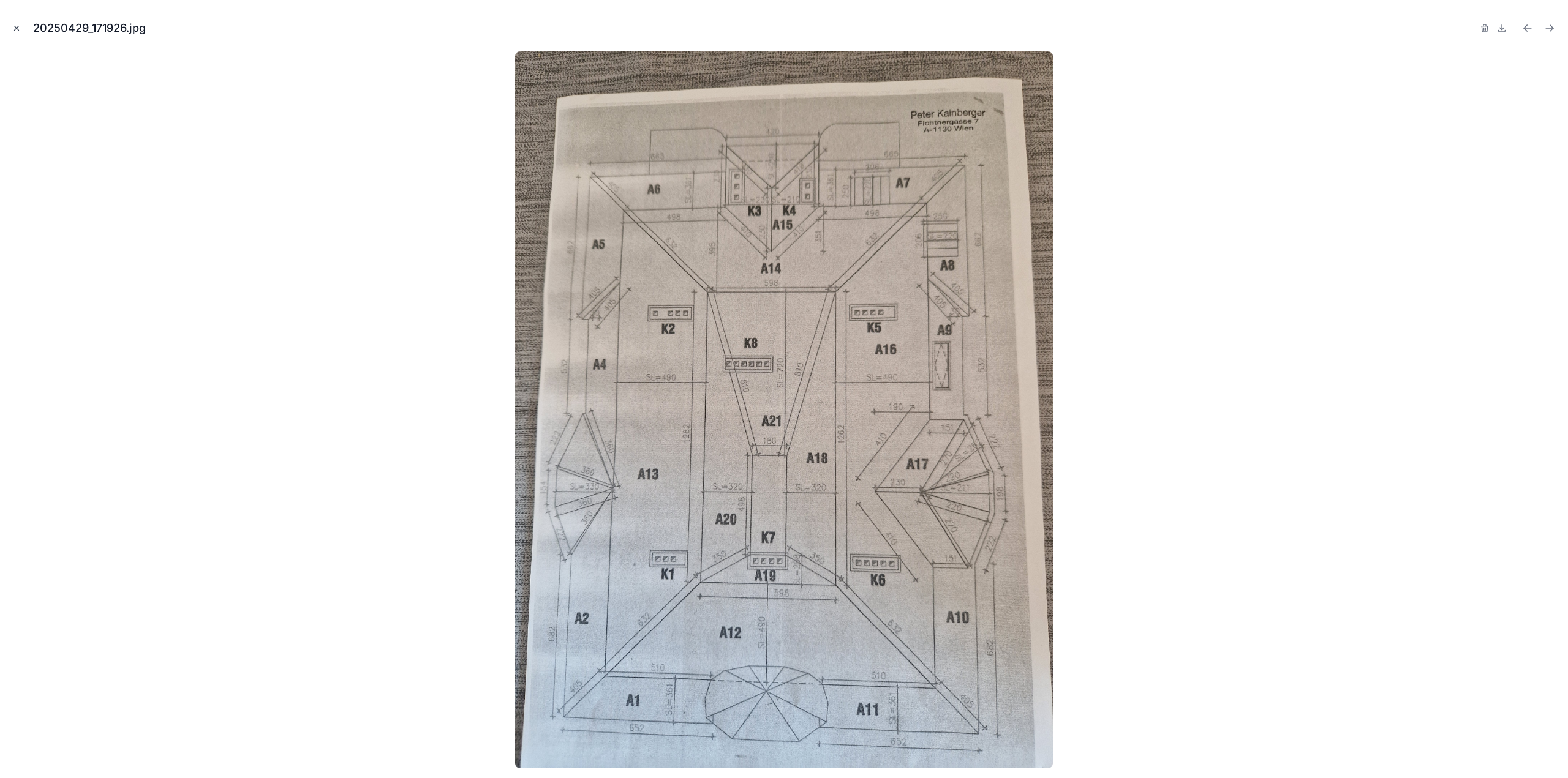
click at [15, 32] on icon "Close modal" at bounding box center [16, 28] width 9 height 9
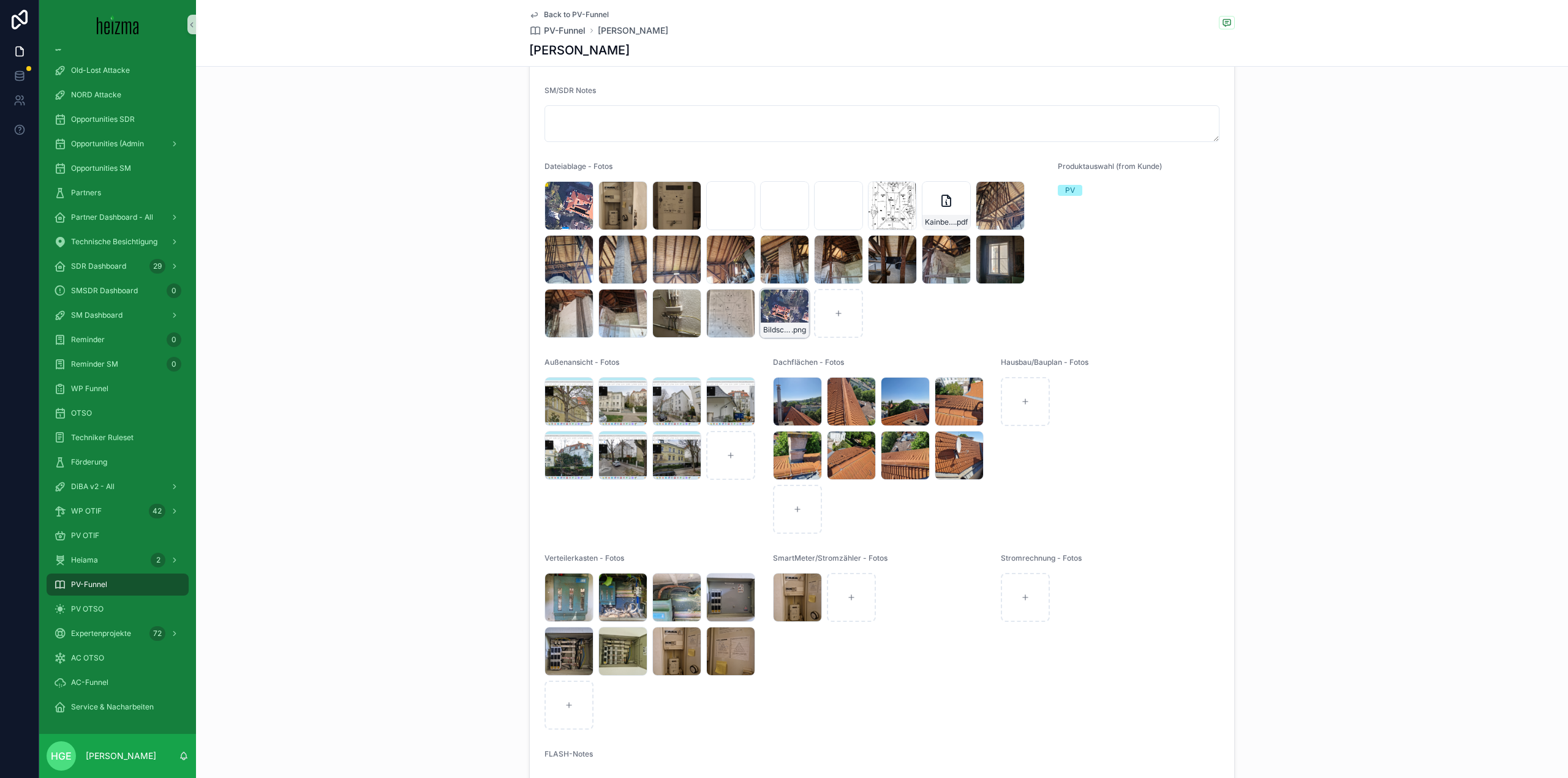
click at [780, 326] on div "Bildschirmfoto-2025-05-14-um-11.17.34 .png" at bounding box center [784, 313] width 49 height 49
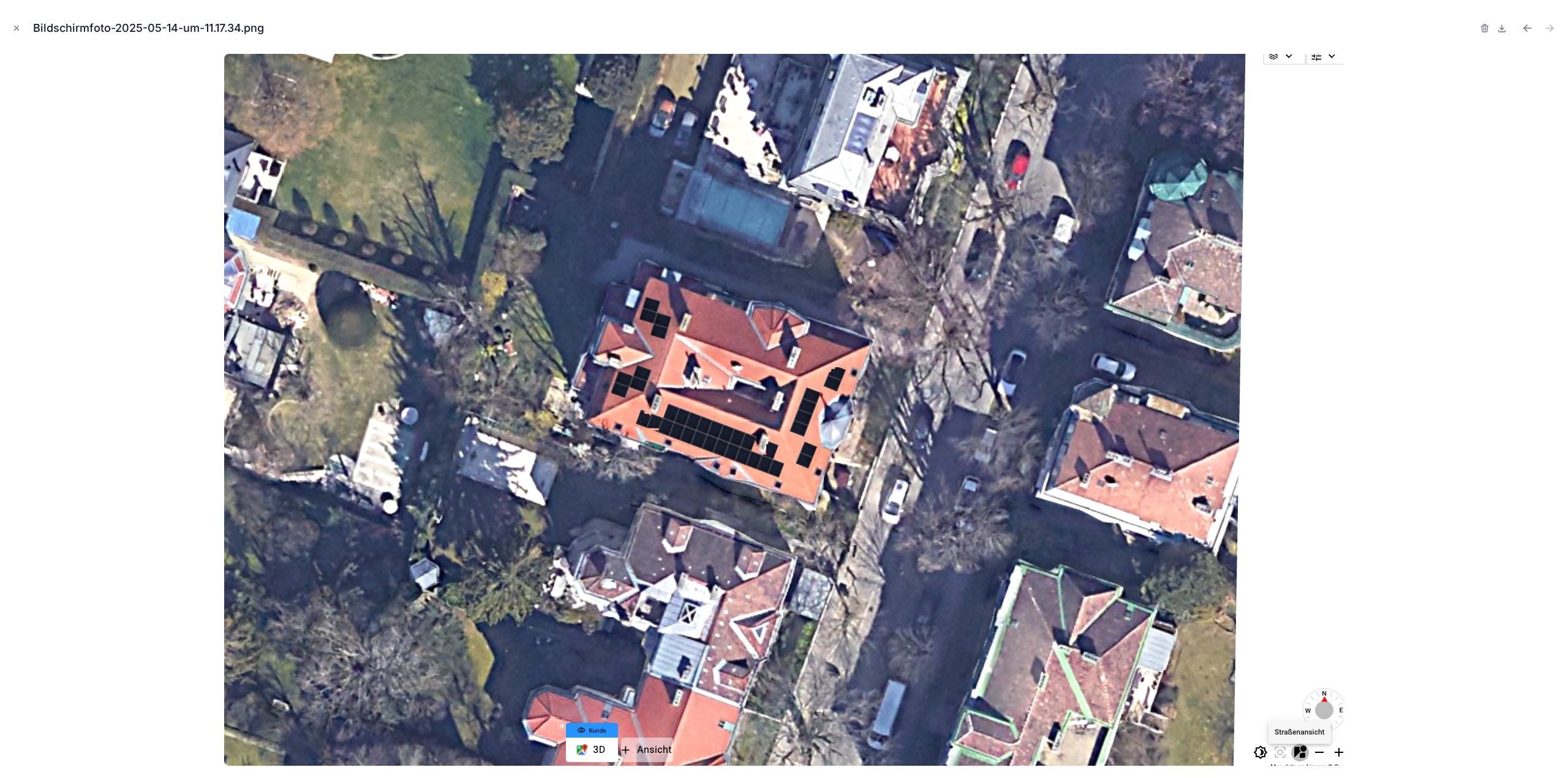
click at [1504, 33] on button at bounding box center [1502, 28] width 14 height 17
drag, startPoint x: 14, startPoint y: 30, endPoint x: 720, endPoint y: 334, distance: 768.7
click at [14, 30] on icon "Close modal" at bounding box center [16, 28] width 9 height 9
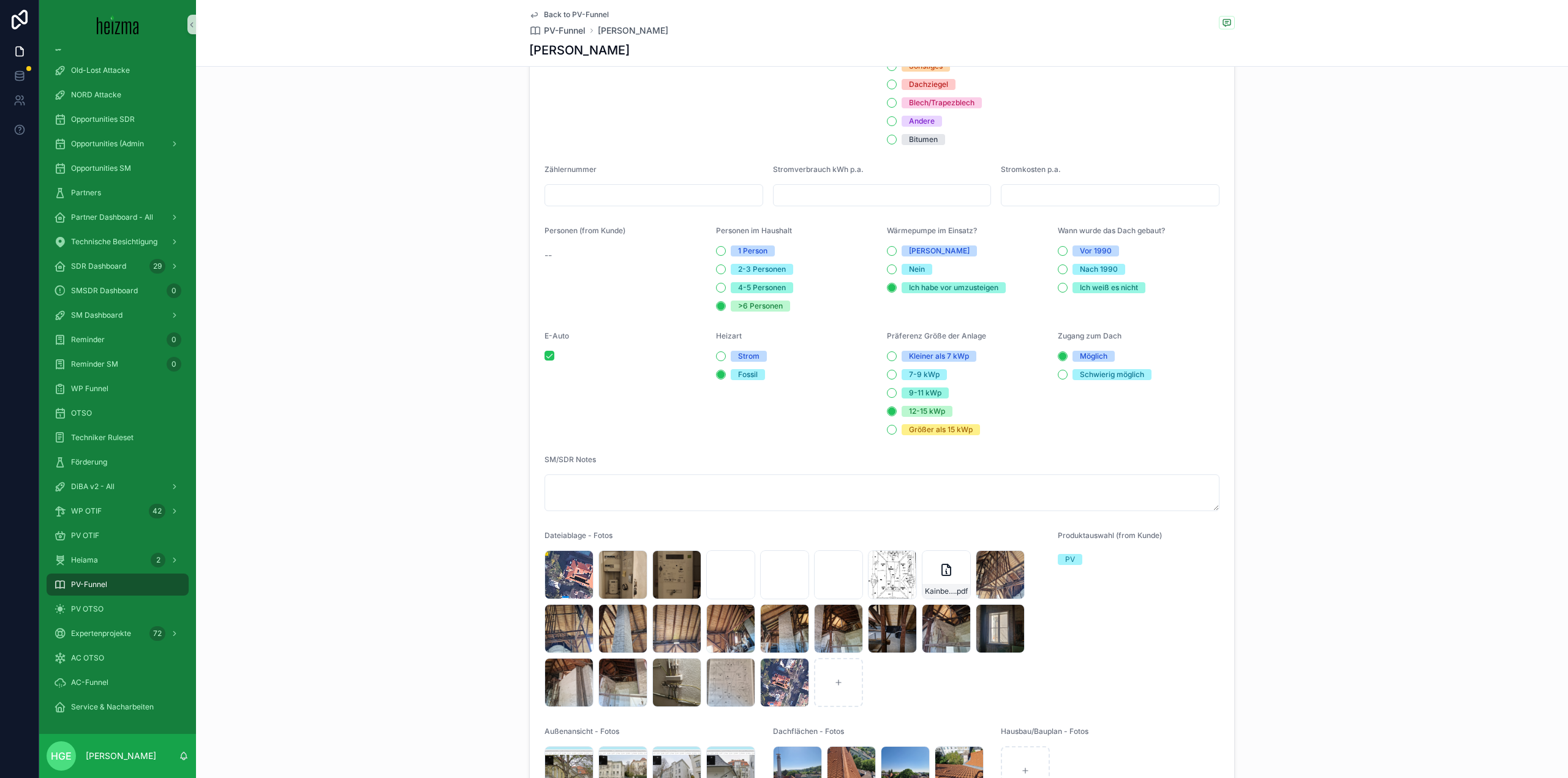
scroll to position [2062, 0]
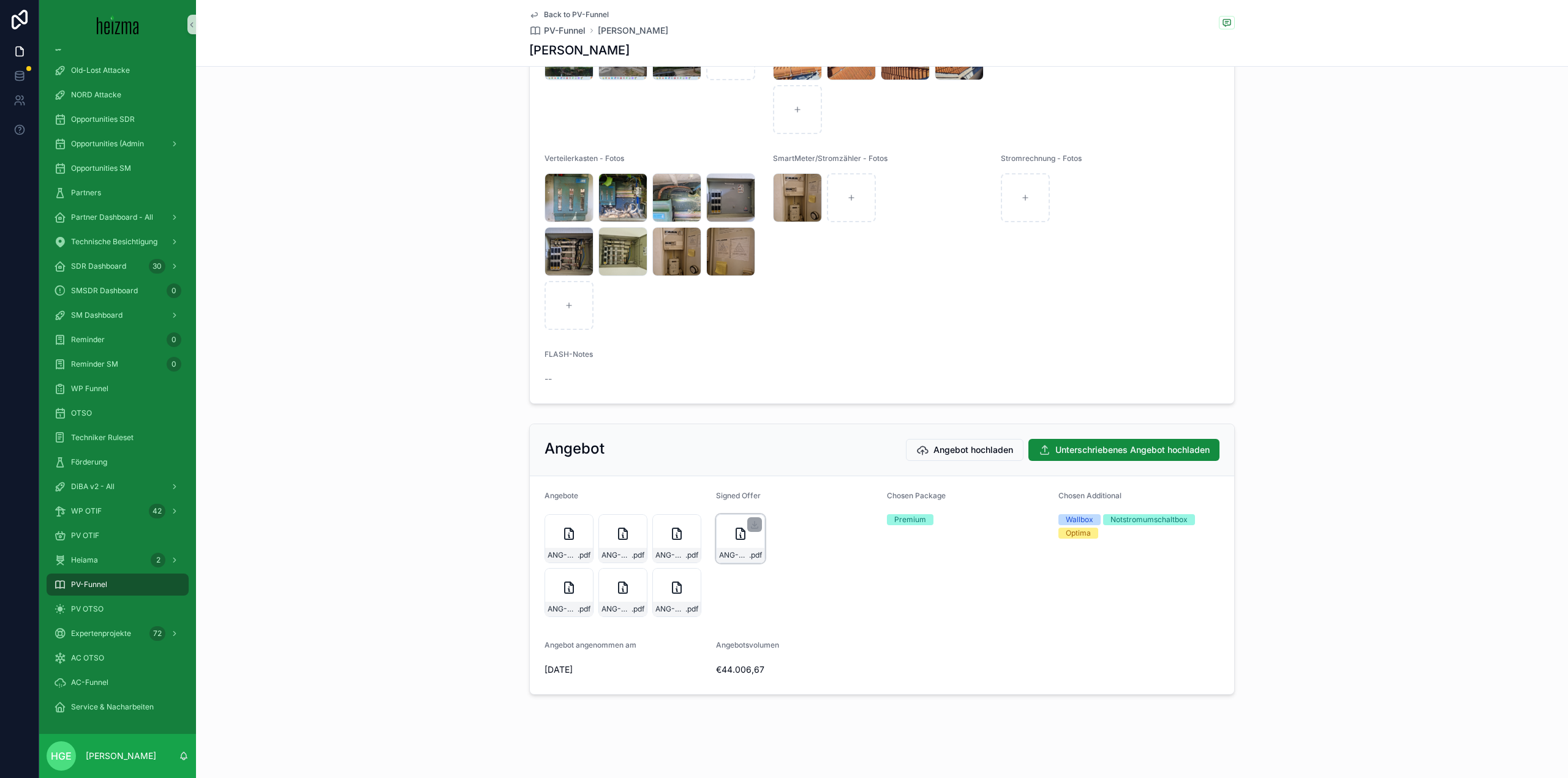
click at [721, 532] on div "ANG-PV-2149-Kainberger-2025-06-16_final-mit-Zusatzangebot-mit-Zahlungsvermerk-u…" at bounding box center [740, 538] width 49 height 49
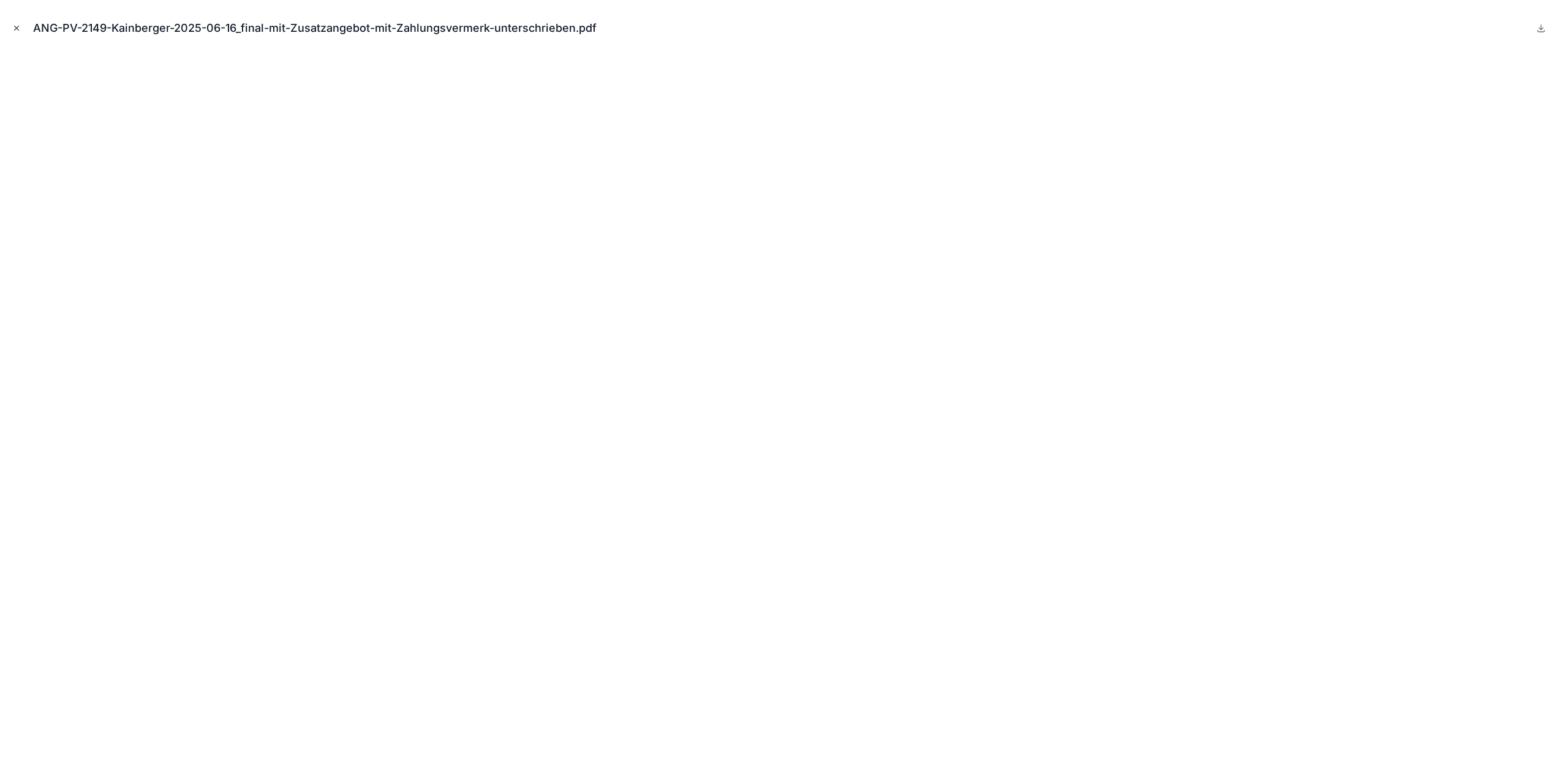
click at [16, 32] on icon "Close modal" at bounding box center [16, 28] width 9 height 9
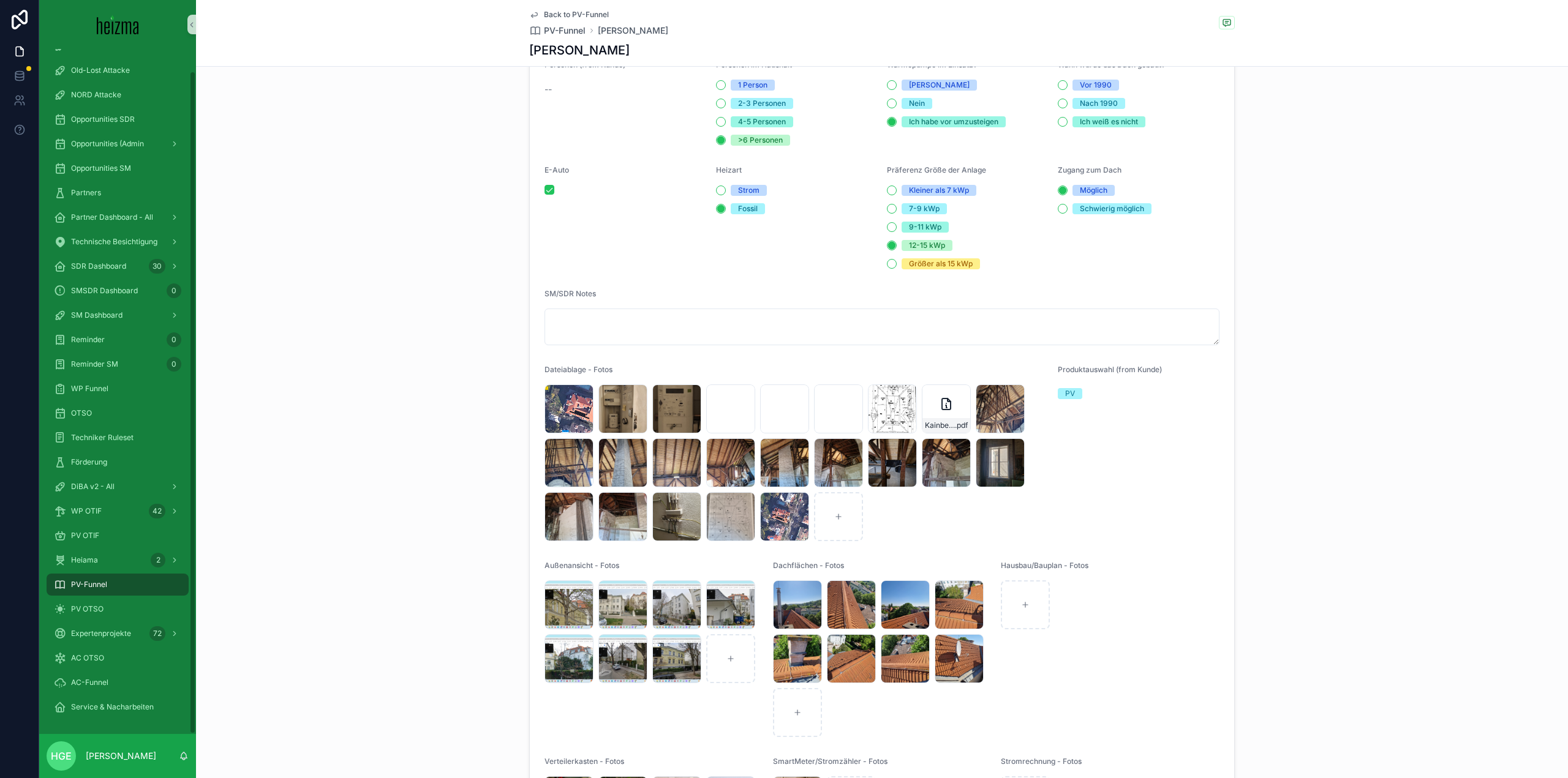
scroll to position [1266, 0]
